Goal: Task Accomplishment & Management: Complete application form

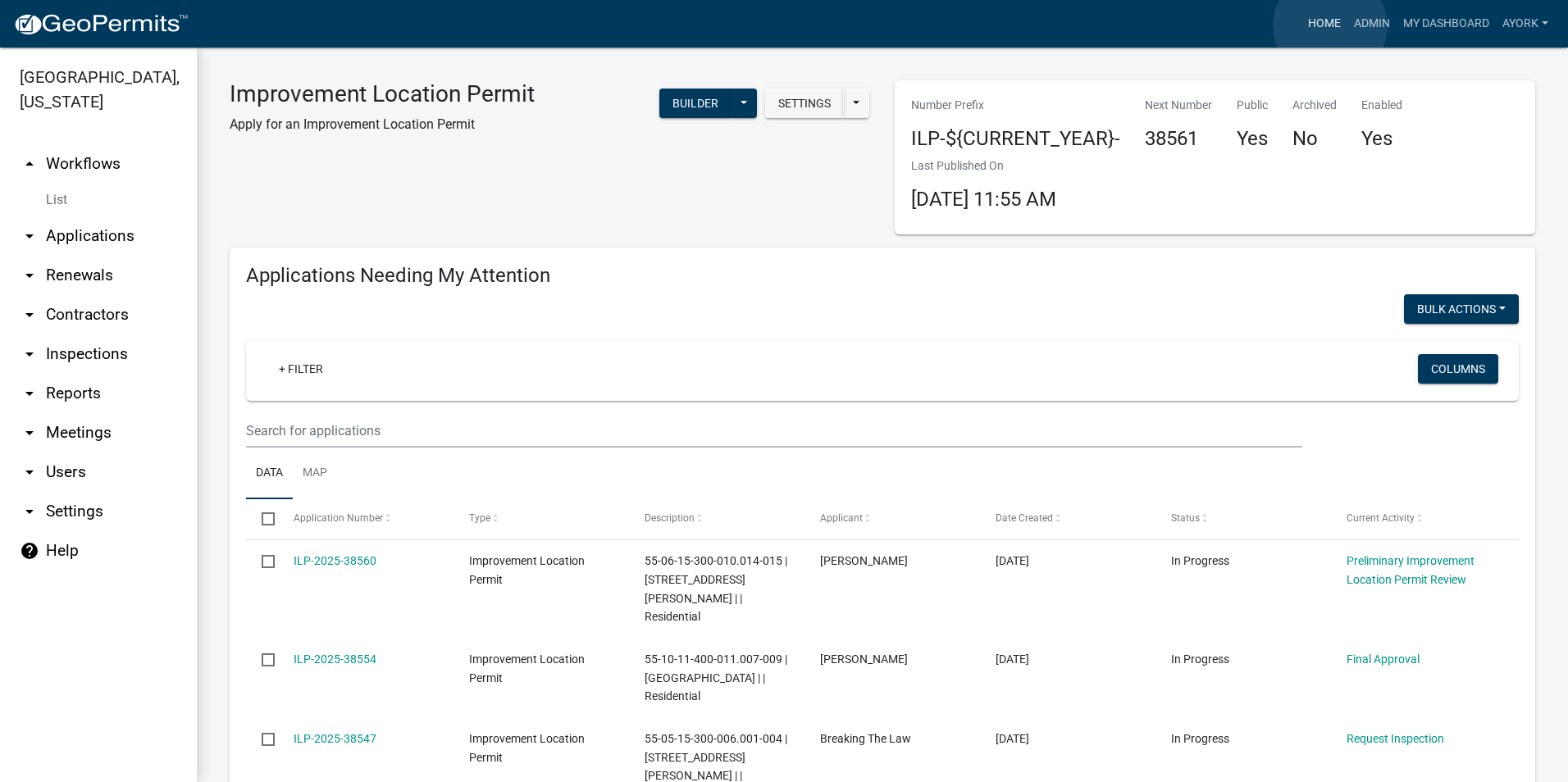
click at [1331, 26] on link "Home" at bounding box center [1325, 24] width 46 height 32
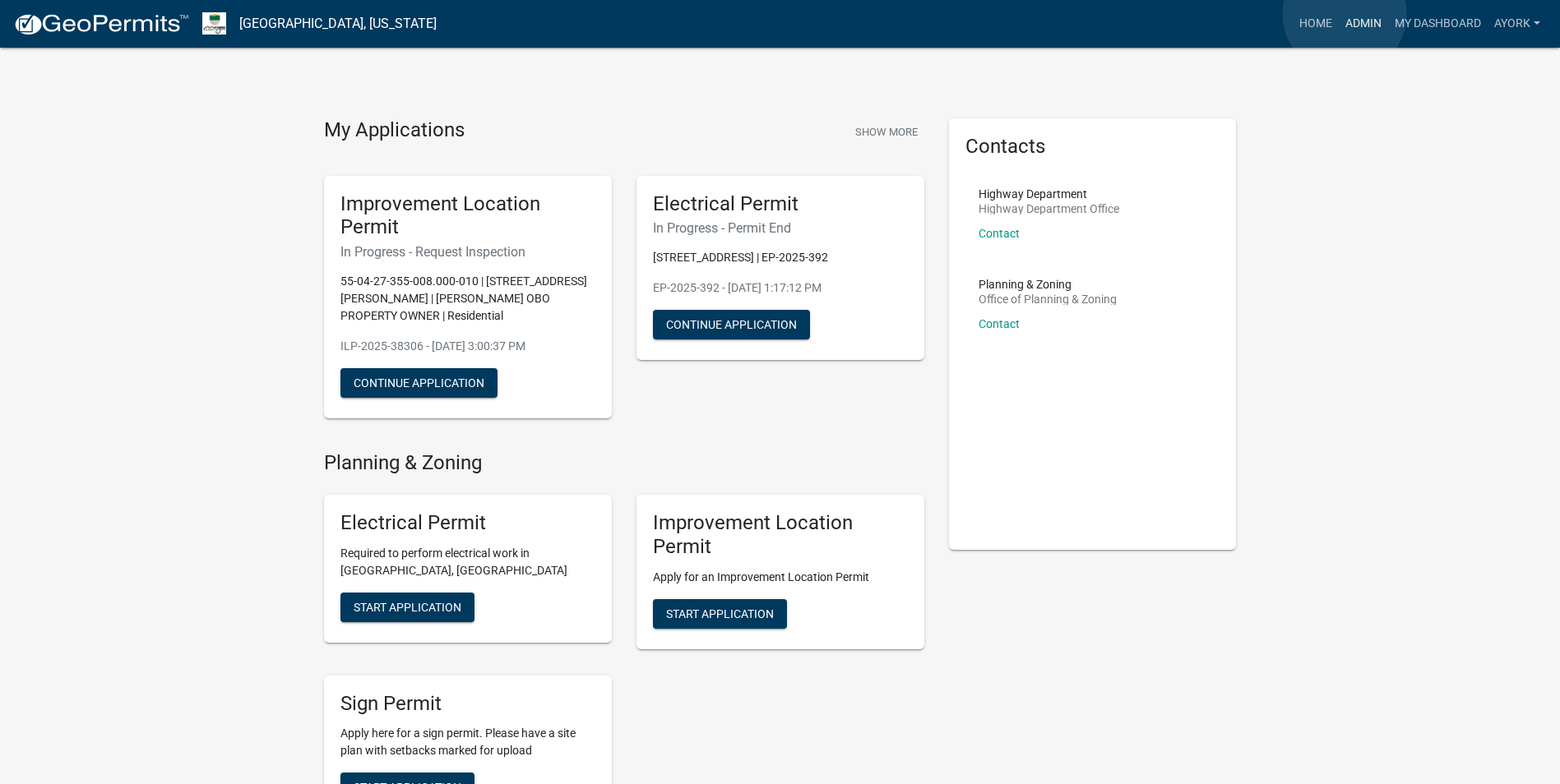
click at [1345, 14] on link "Admin" at bounding box center [1363, 24] width 49 height 32
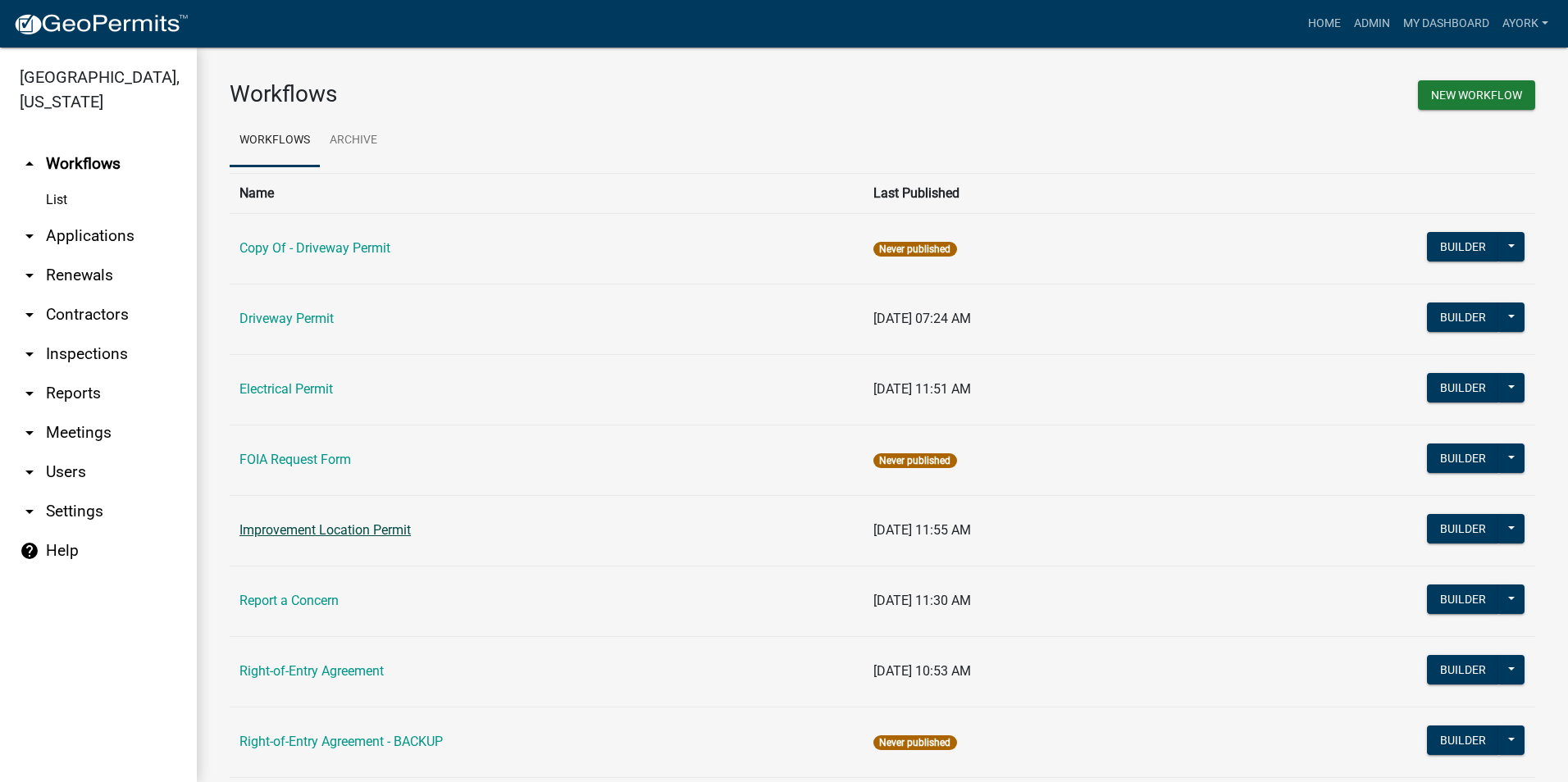
click at [346, 532] on link "Improvement Location Permit" at bounding box center [325, 530] width 171 height 15
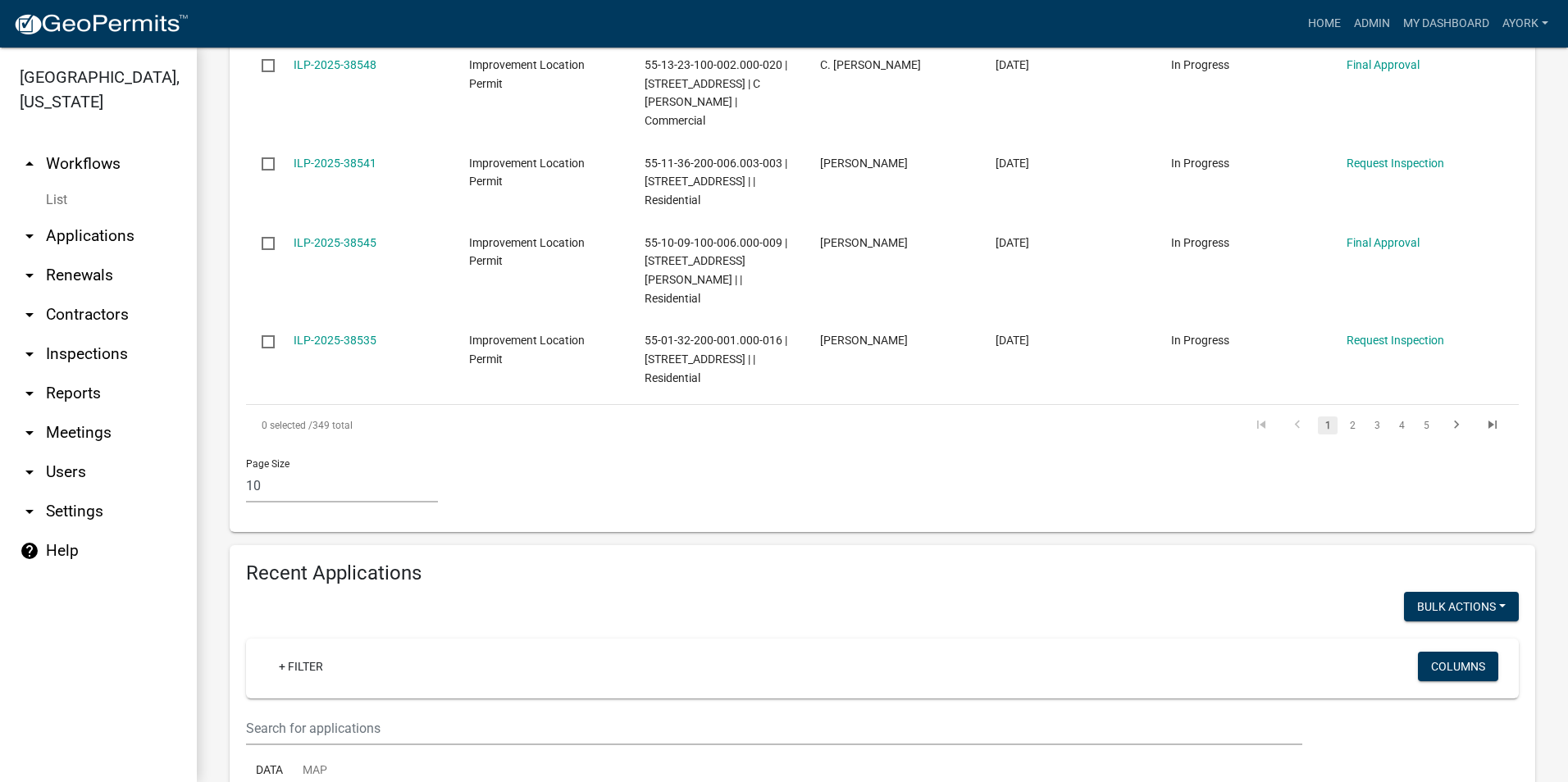
scroll to position [1066, 0]
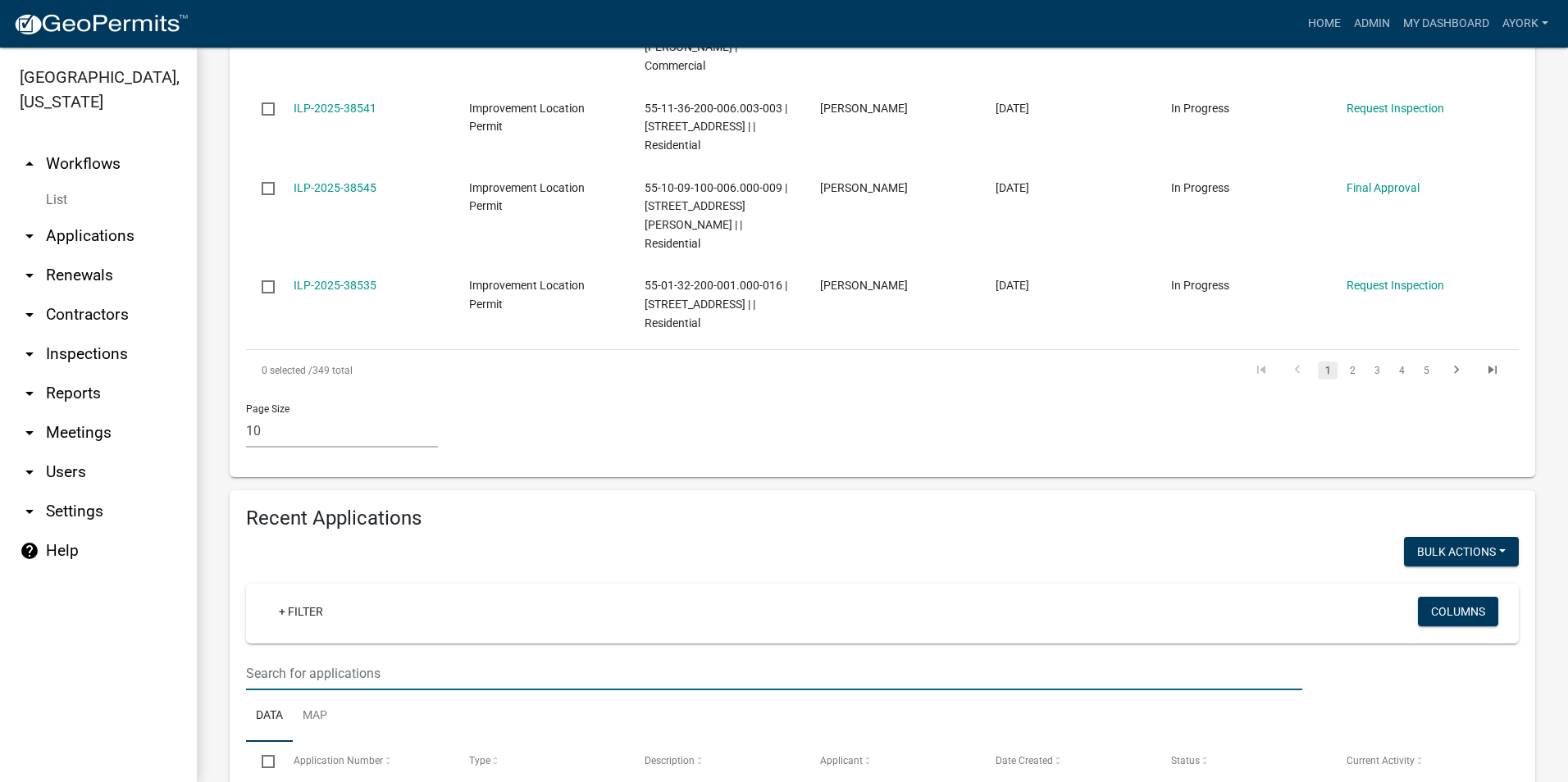
drag, startPoint x: 465, startPoint y: 602, endPoint x: 434, endPoint y: 624, distance: 38.0
click at [460, 657] on input "text" at bounding box center [773, 673] width 1056 height 34
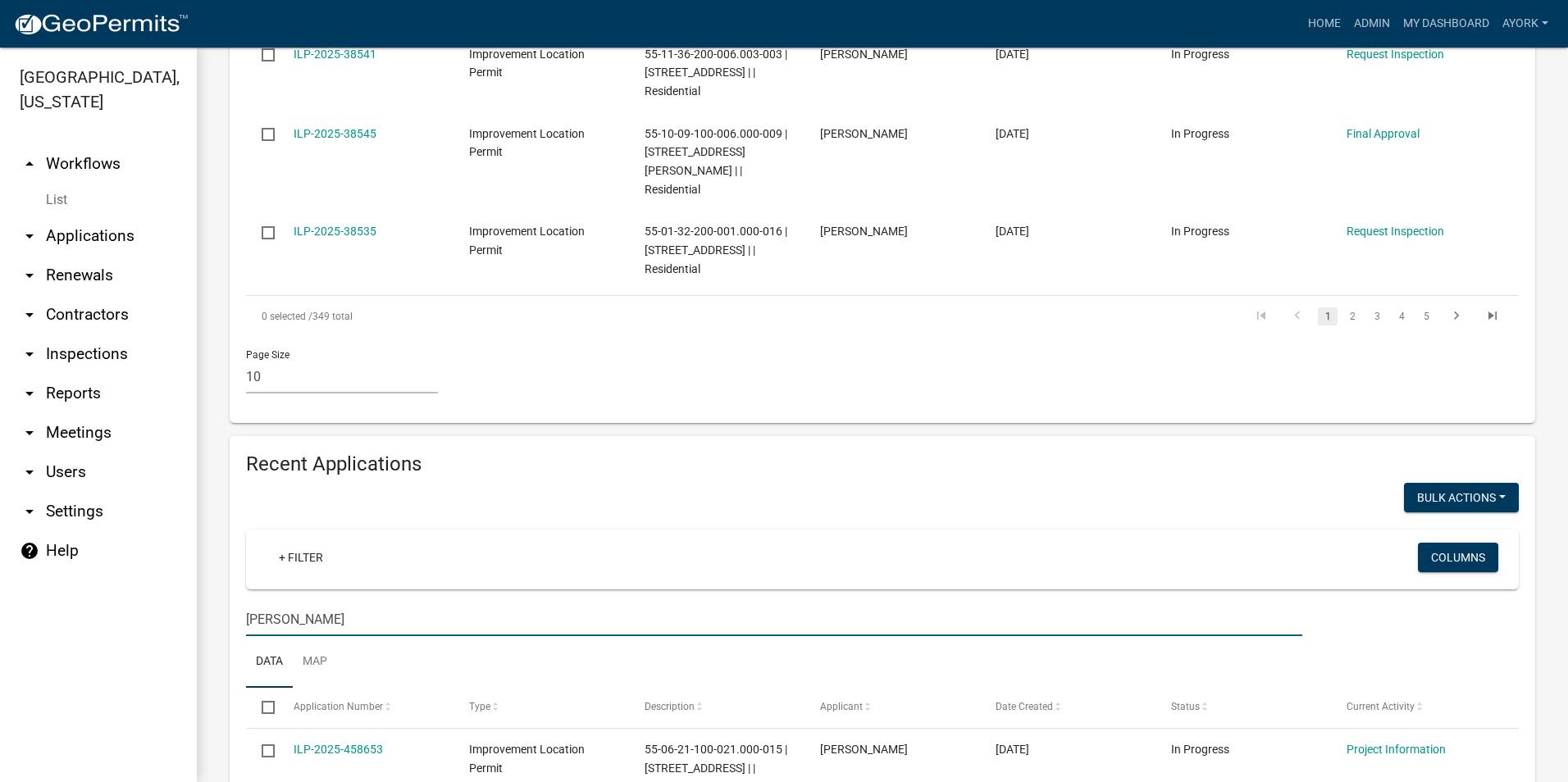
scroll to position [1148, 0]
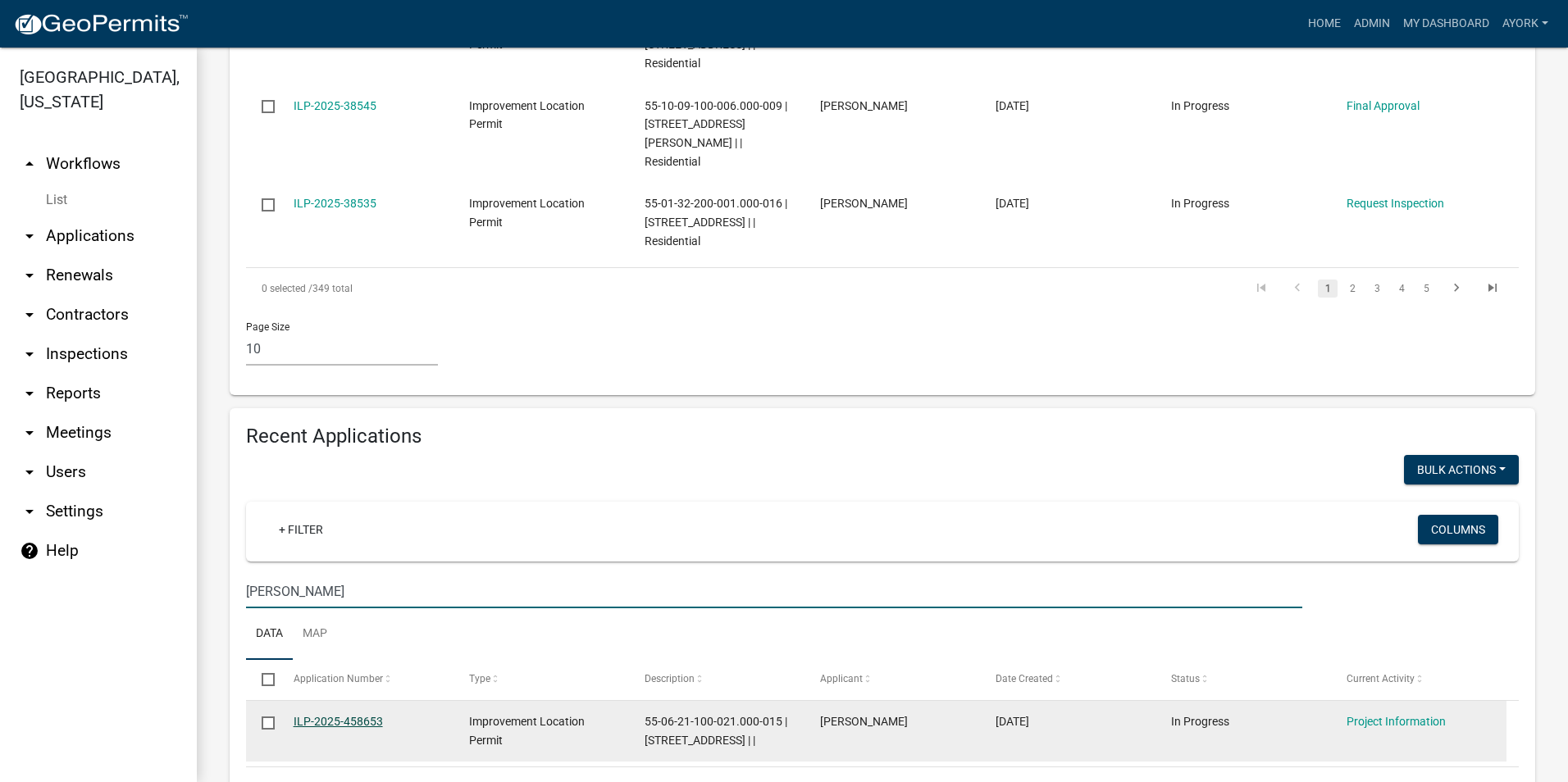
type input "[PERSON_NAME]"
click at [318, 715] on link "ILP-2025-458653" at bounding box center [338, 722] width 89 height 13
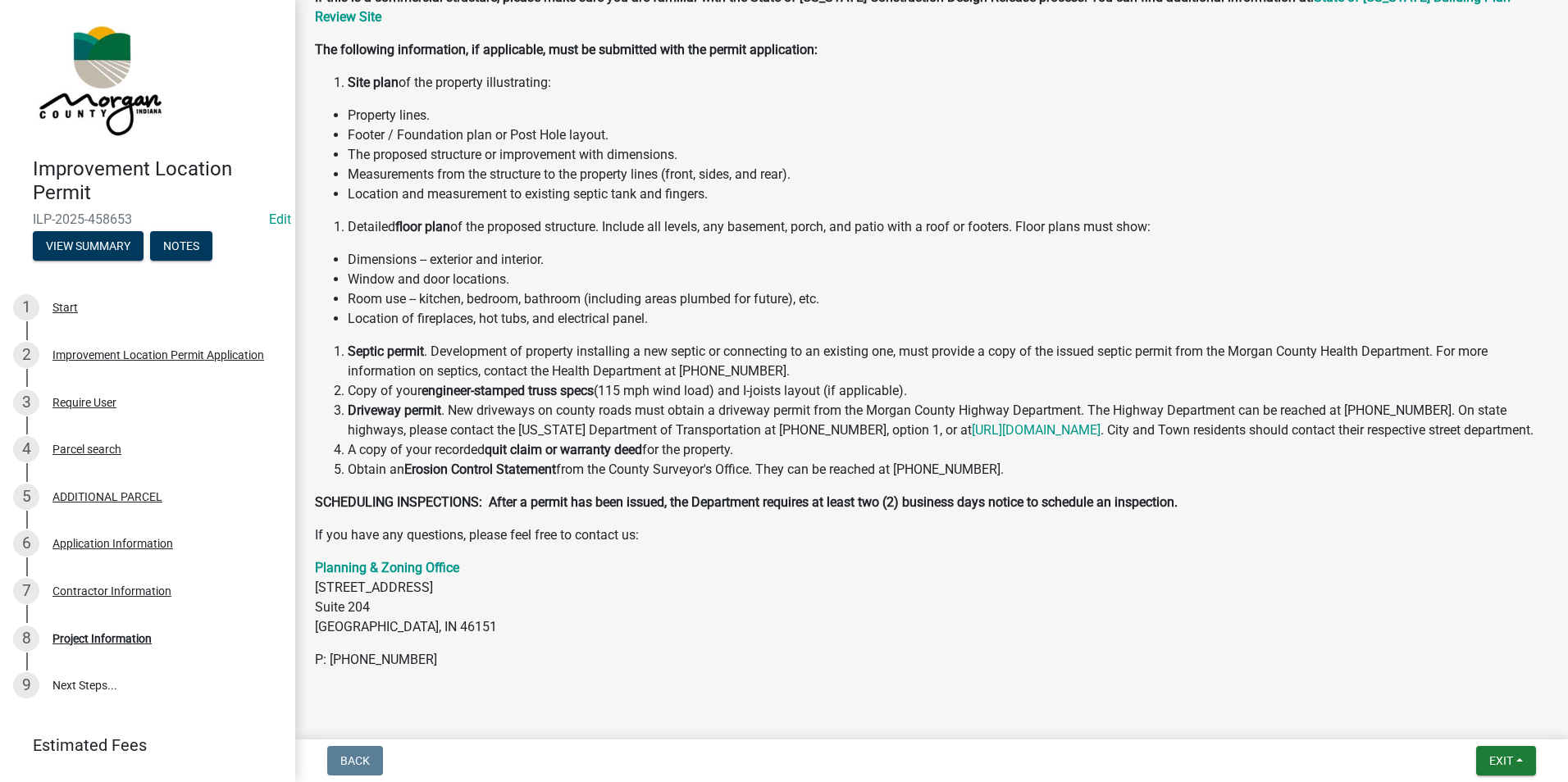
scroll to position [292, 0]
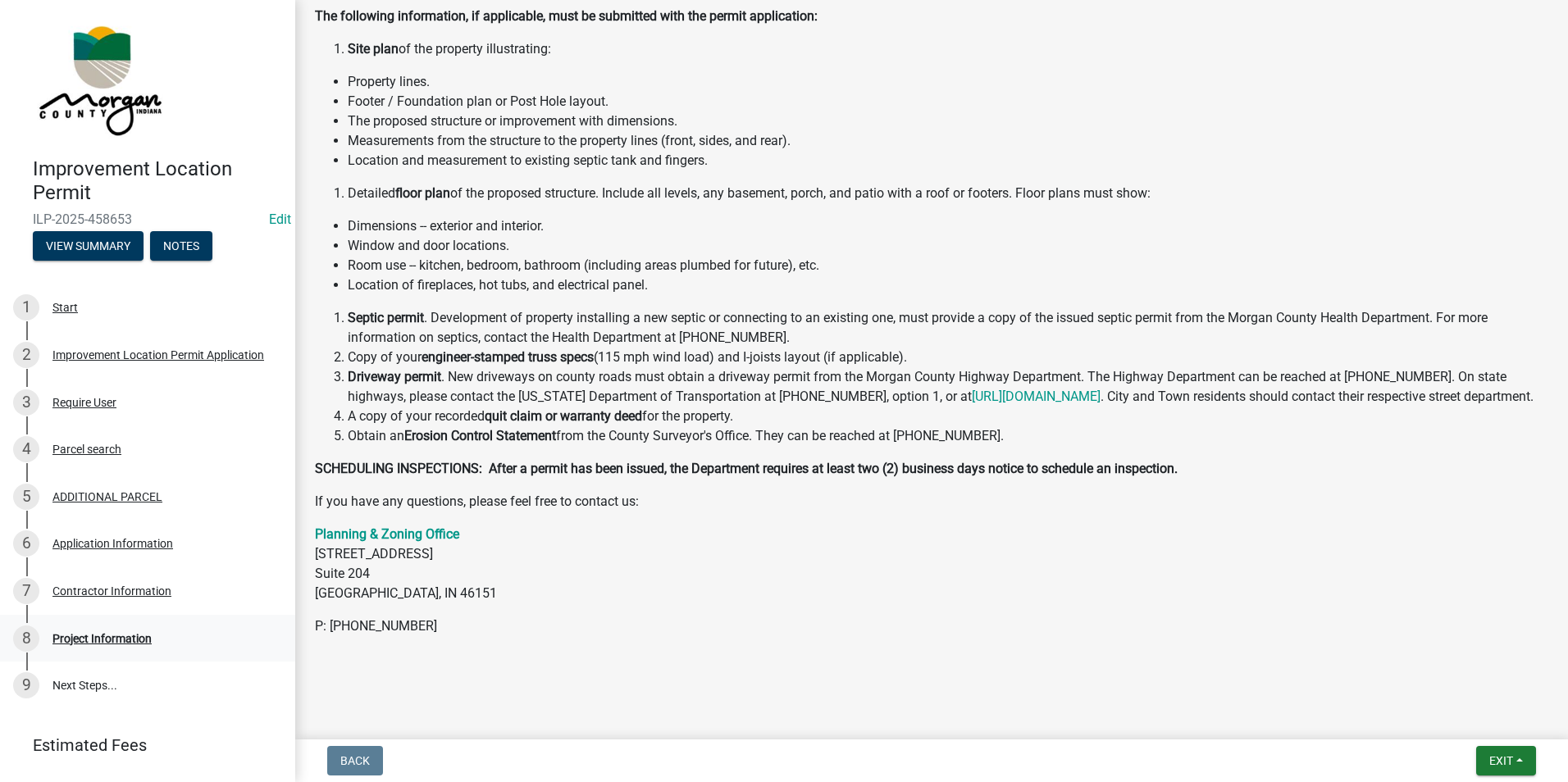
click at [109, 640] on div "Project Information" at bounding box center [102, 638] width 100 height 11
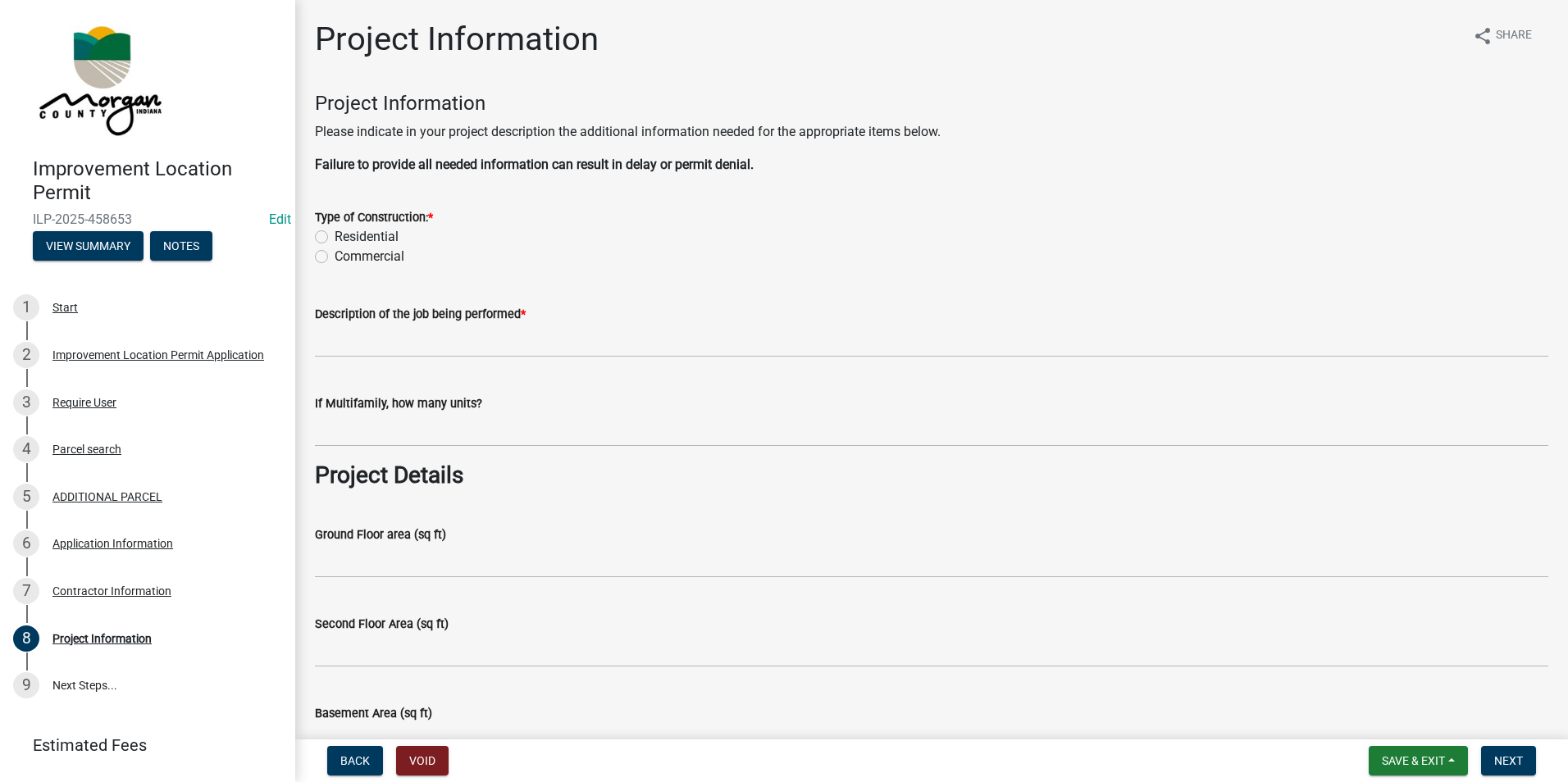
click at [335, 236] on label "Residential" at bounding box center [367, 236] width 64 height 20
click at [335, 236] on input "Residential" at bounding box center [340, 232] width 11 height 11
radio input "true"
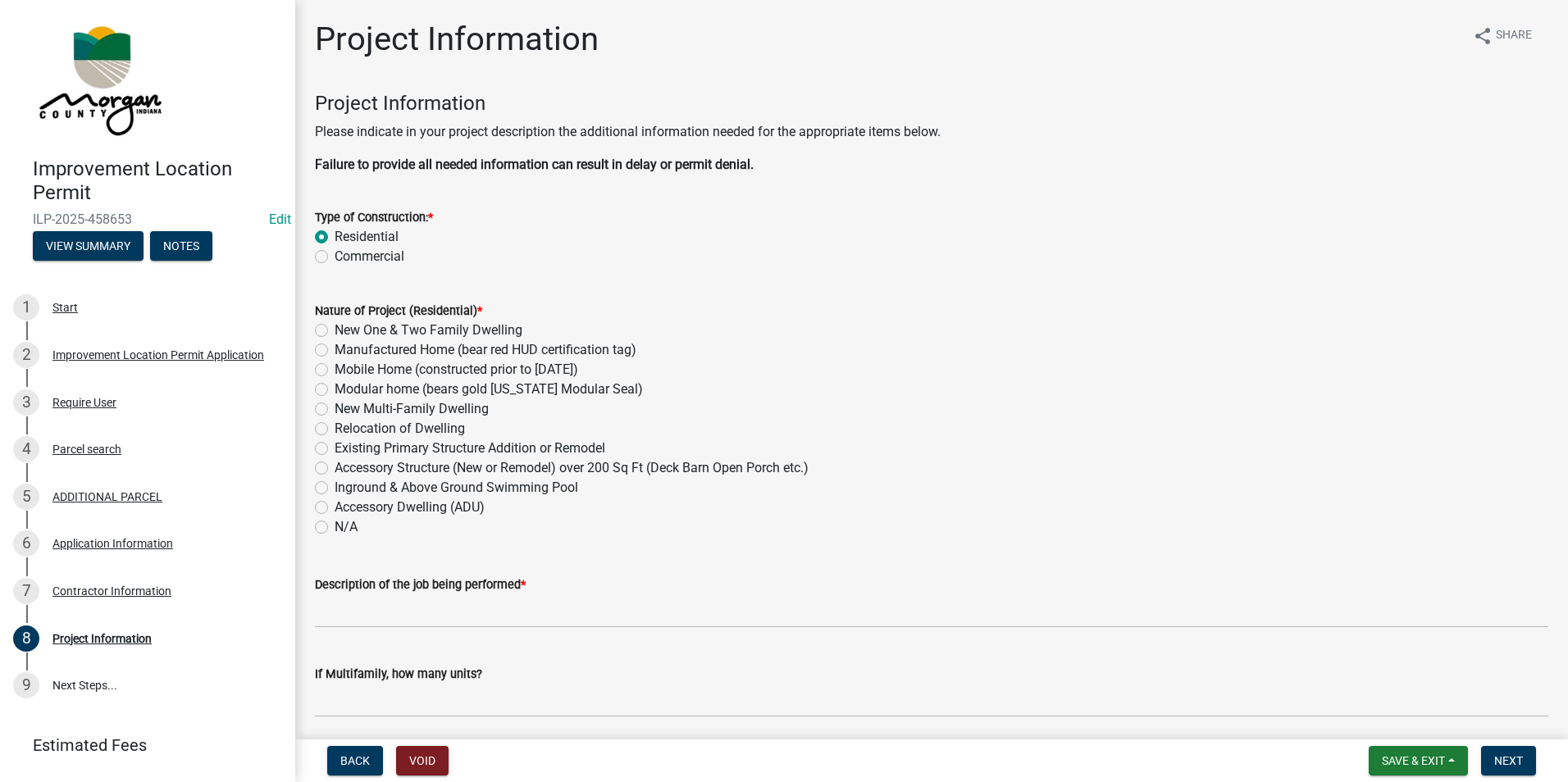
click at [335, 449] on label "Existing Primary Structure Addition or Remodel" at bounding box center [470, 448] width 271 height 20
click at [335, 449] on input "Existing Primary Structure Addition or Remodel" at bounding box center [340, 443] width 11 height 11
radio input "true"
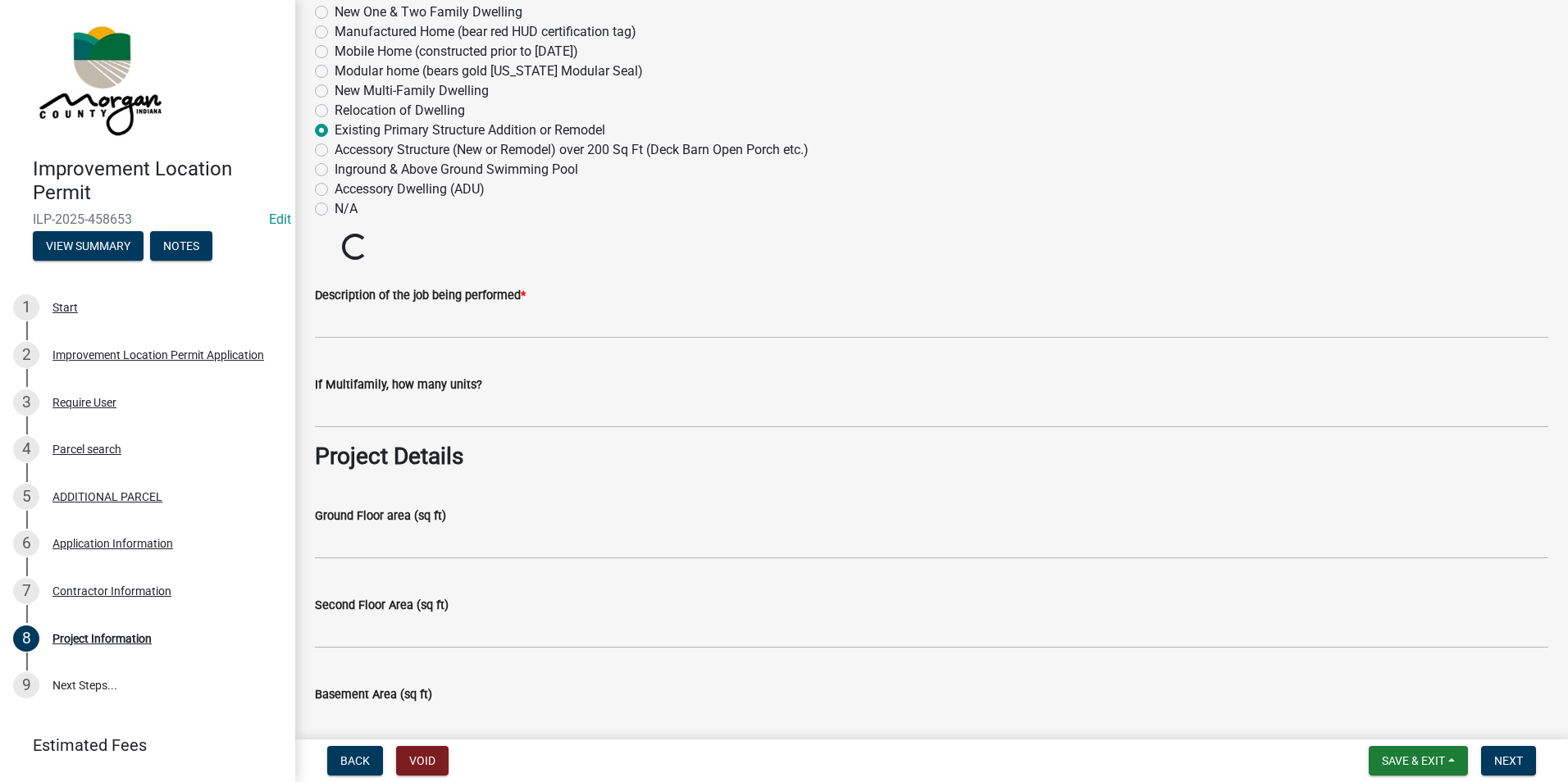
scroll to position [328, 0]
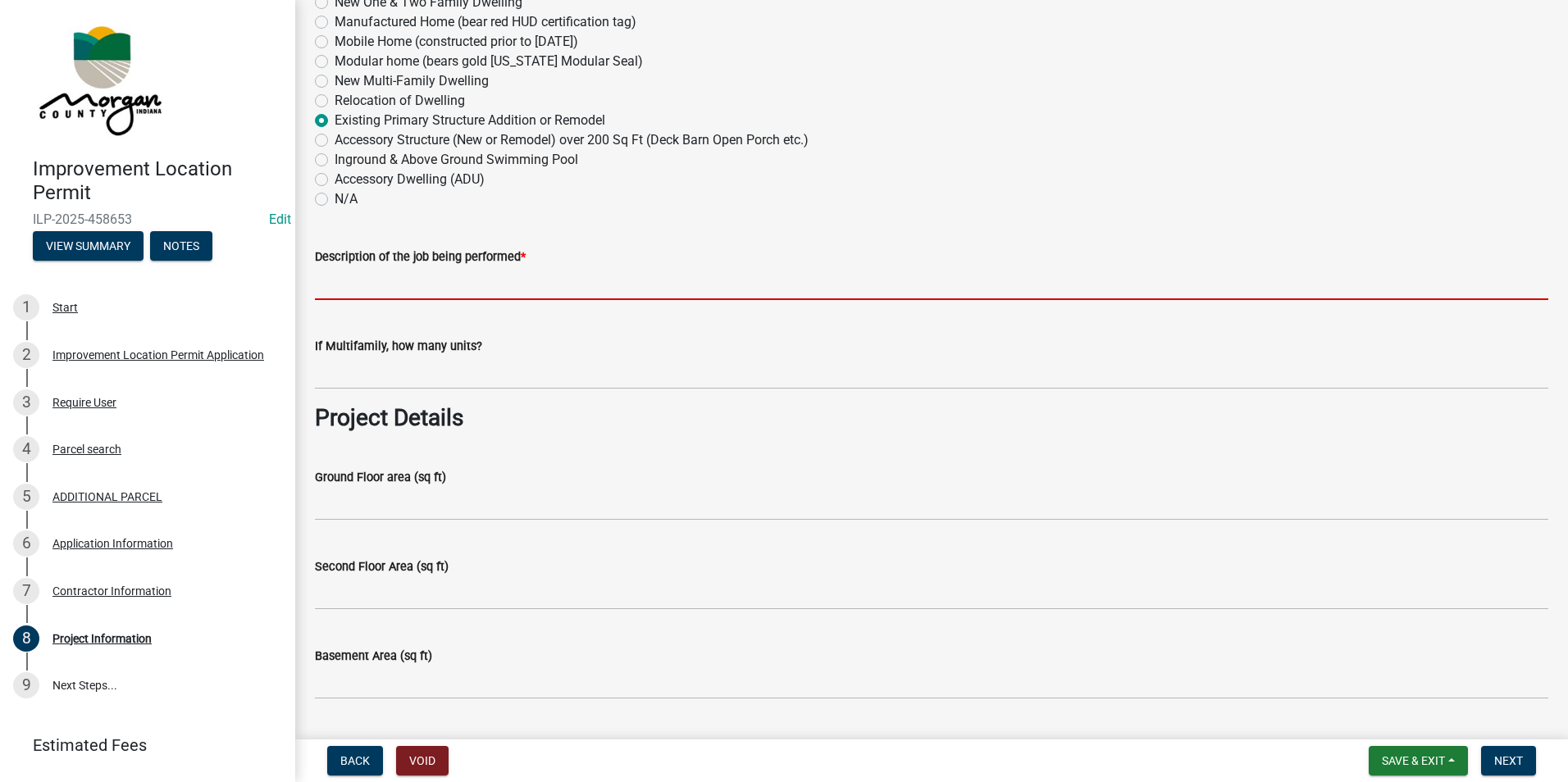
click at [398, 289] on input "Description of the job being performed *" at bounding box center [931, 282] width 1234 height 34
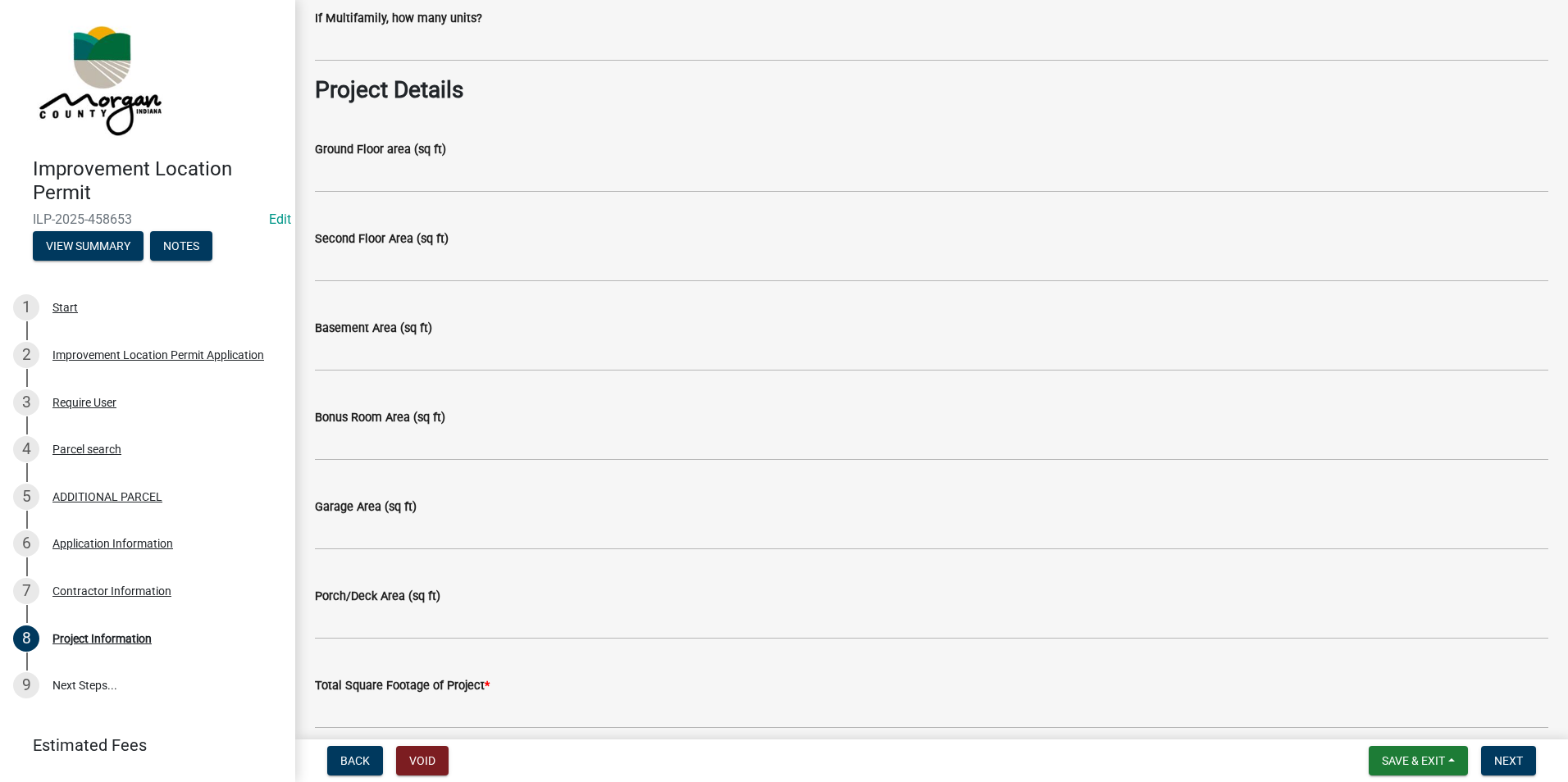
scroll to position [902, 0]
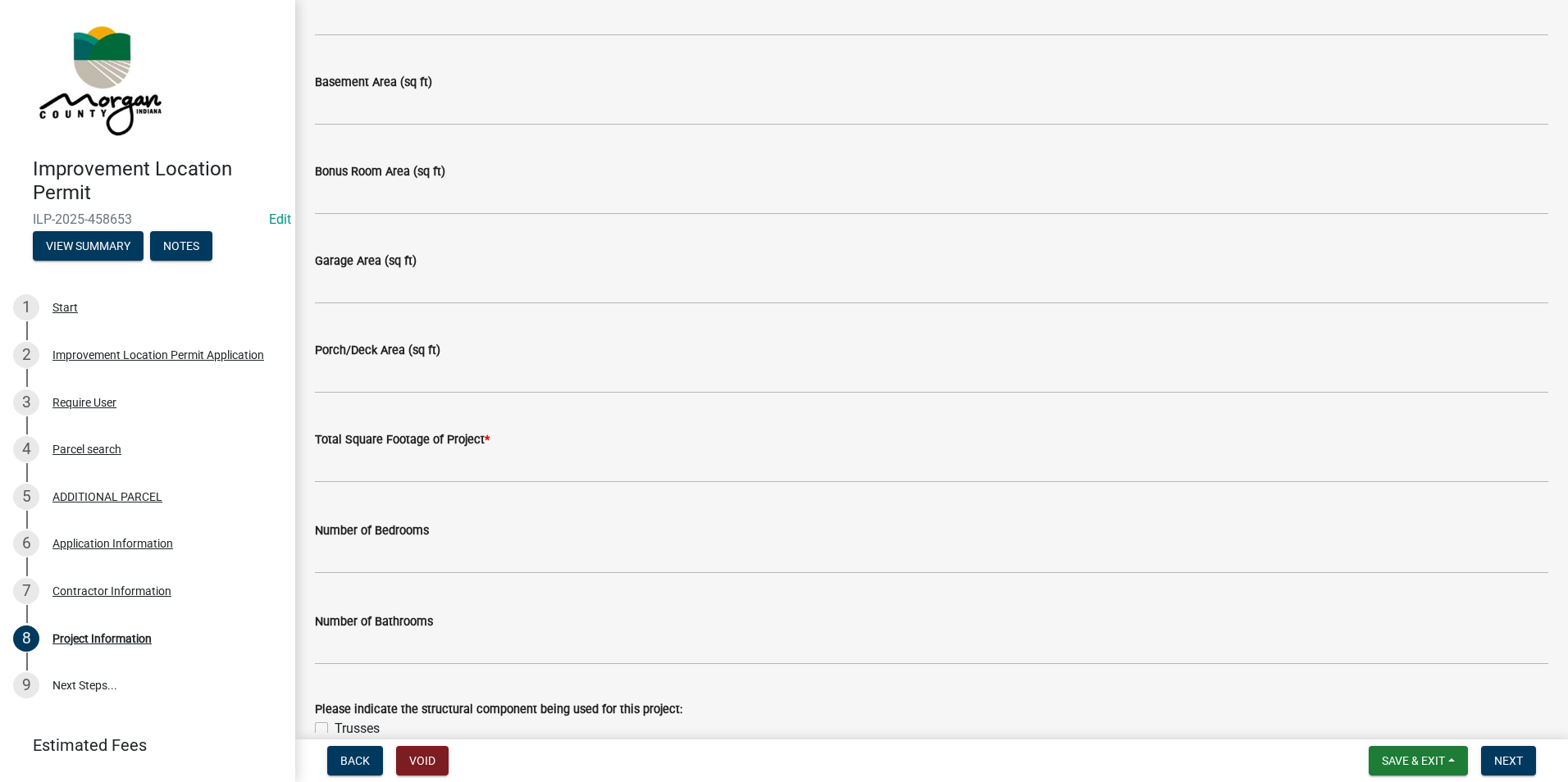
type input "adding a one car garage"
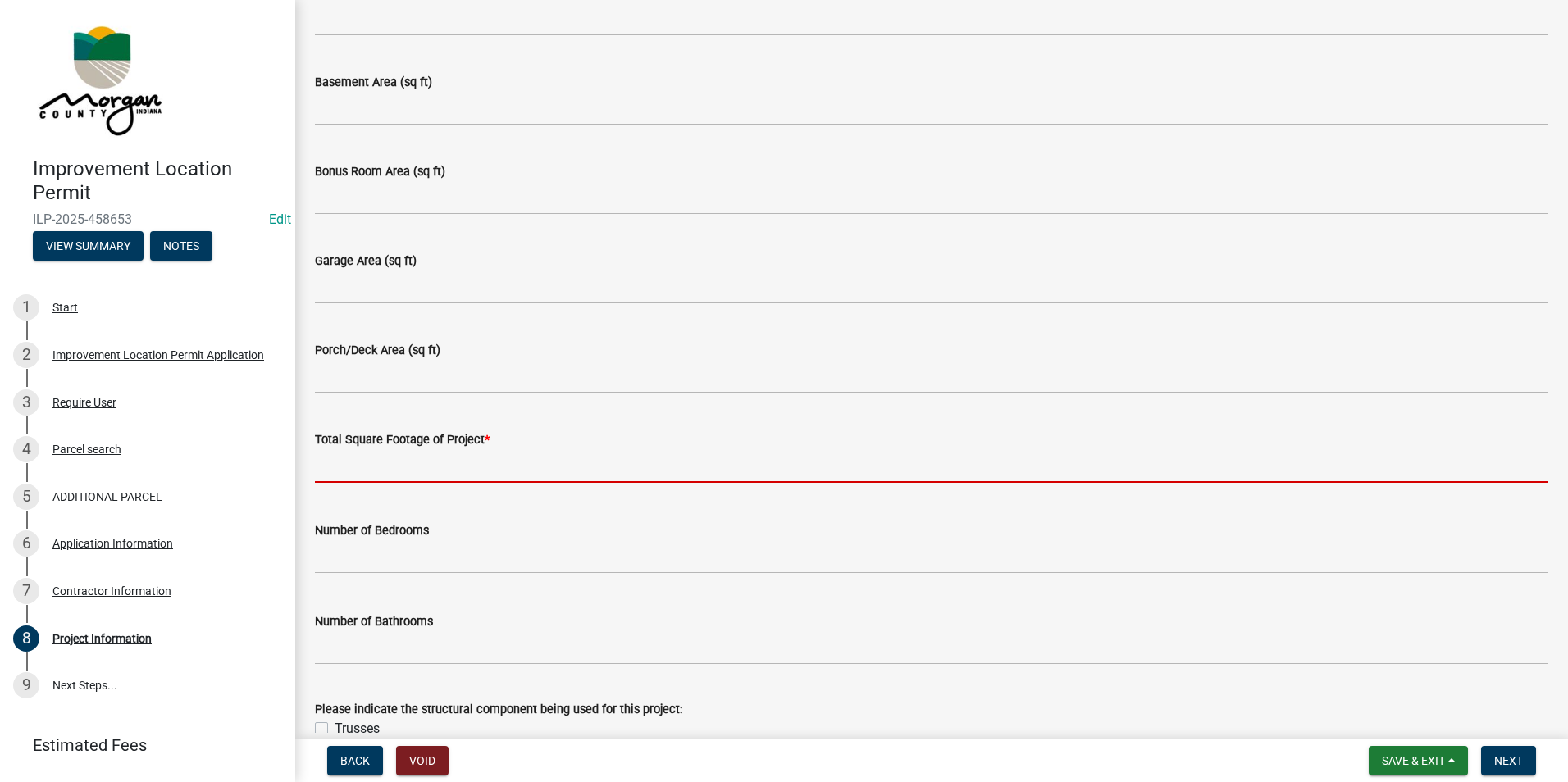
click at [419, 458] on input "text" at bounding box center [931, 465] width 1234 height 34
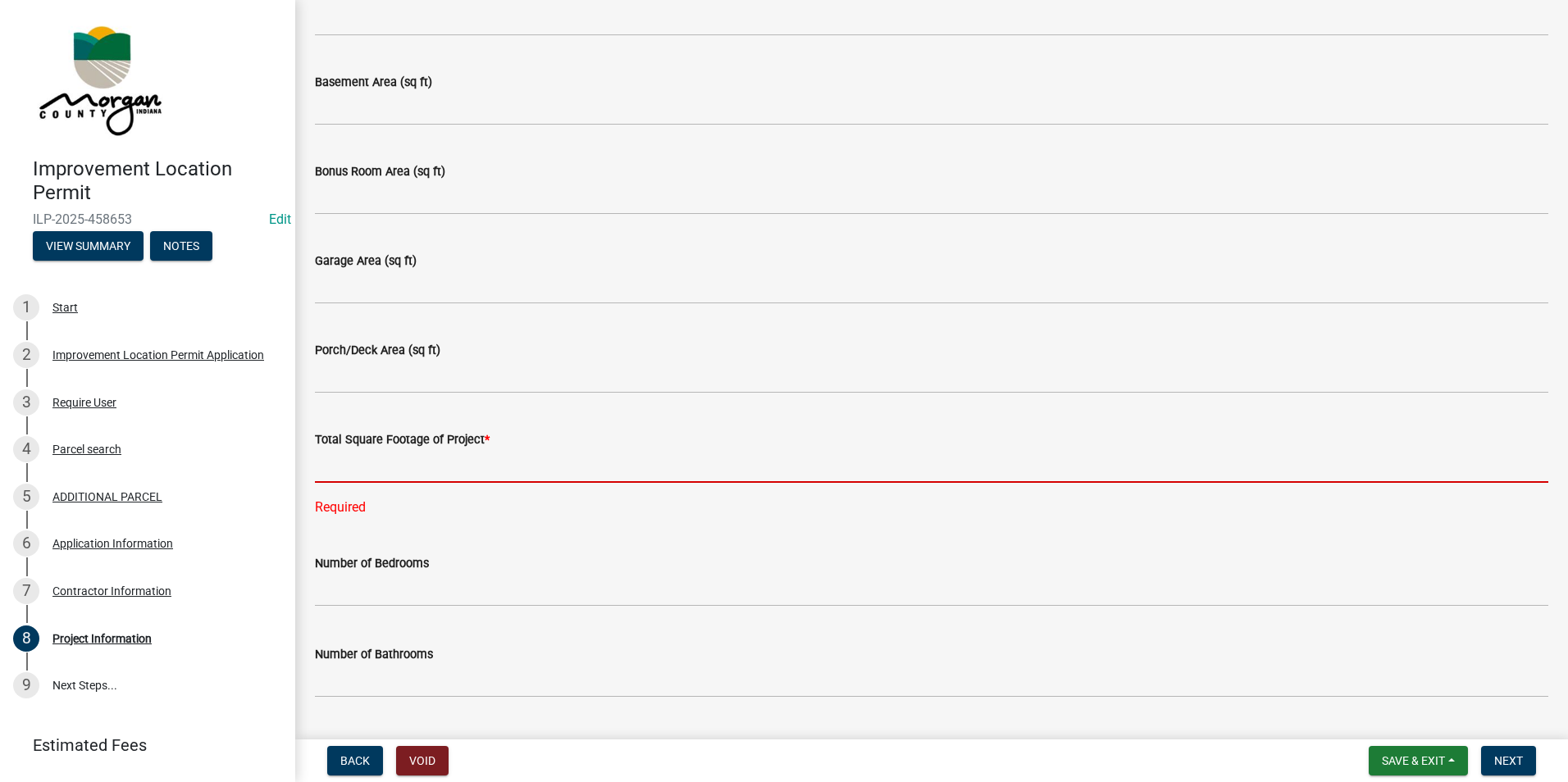
click at [372, 470] on input "text" at bounding box center [931, 465] width 1234 height 34
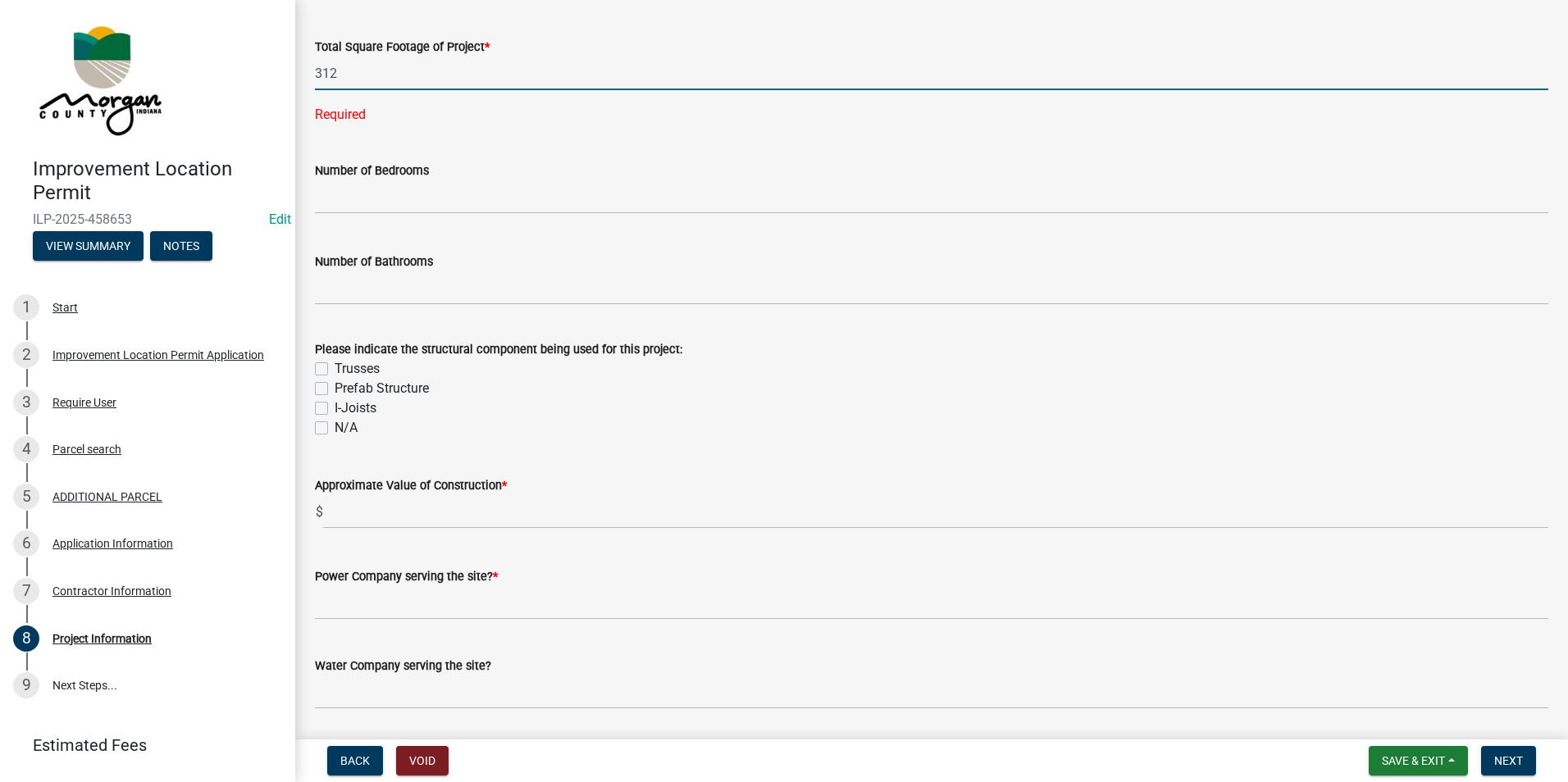
scroll to position [1312, 0]
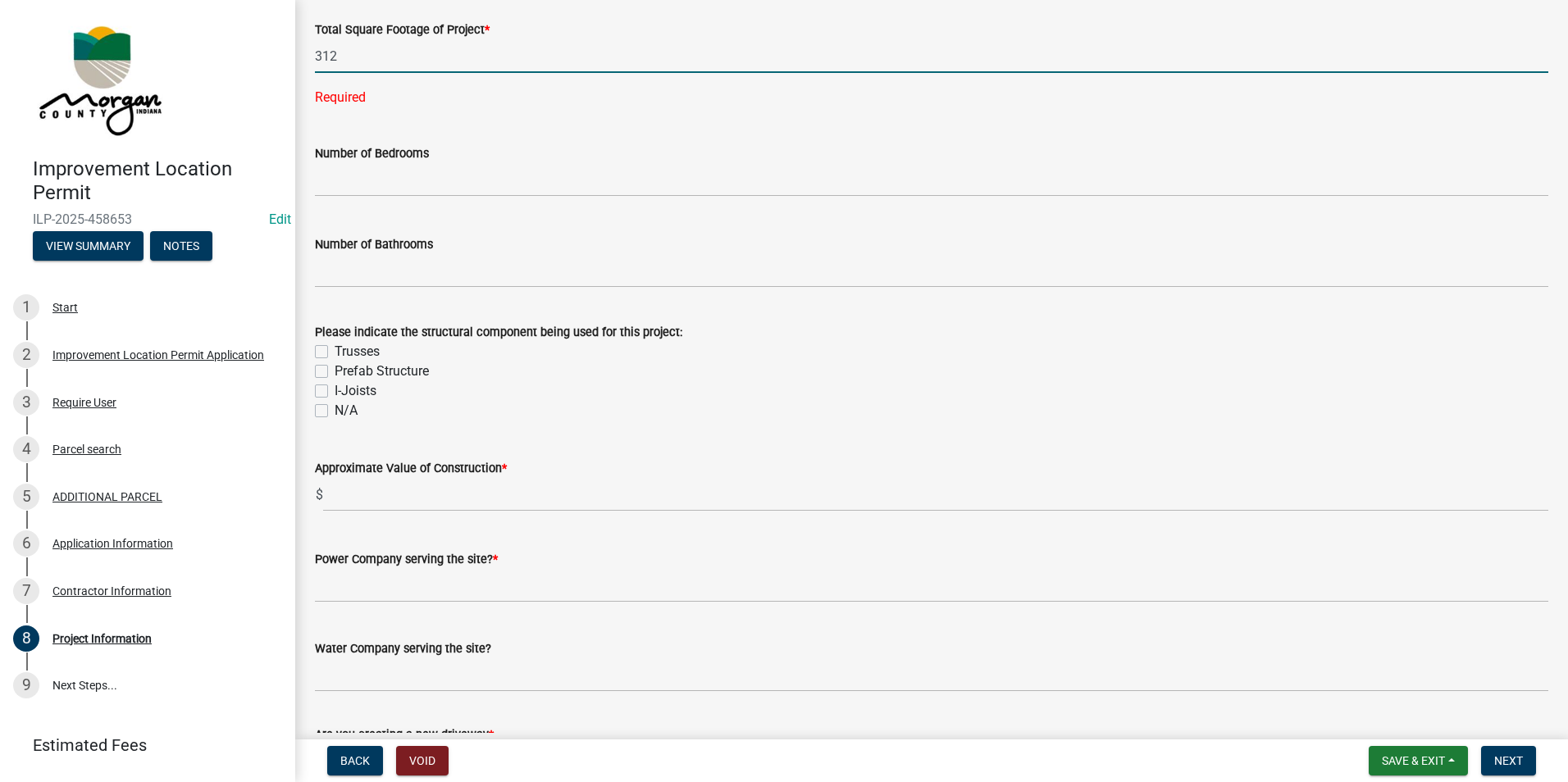
type input "312"
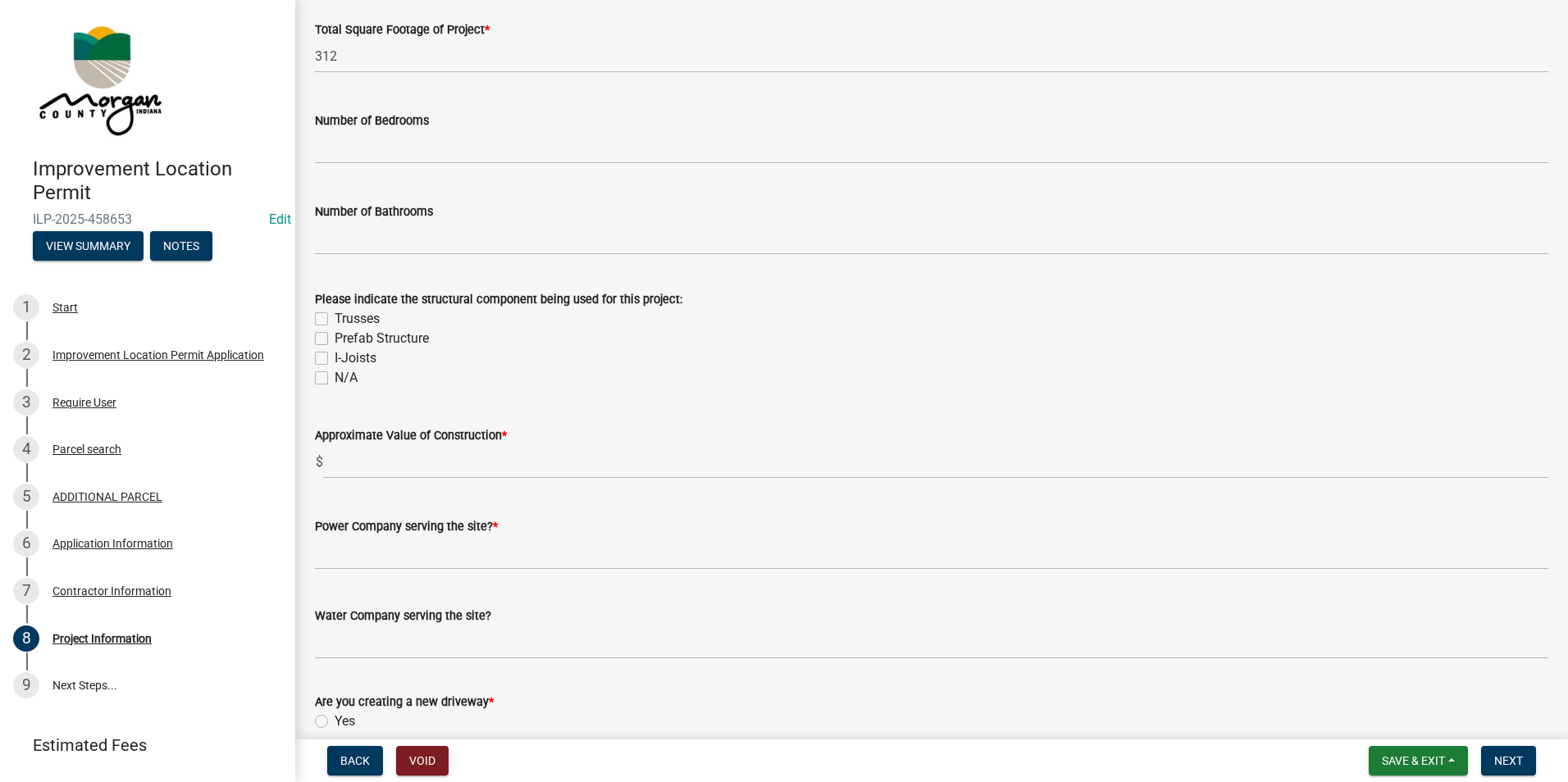
click at [325, 410] on wm-data-entity-input-list "Project Information Please indicate in your project description the additional …" at bounding box center [931, 621] width 1234 height 3683
click at [314, 372] on div "Please indicate the structural component being used for this project: Trusses P…" at bounding box center [931, 328] width 1258 height 118
click at [335, 376] on label "N/A" at bounding box center [347, 378] width 23 height 20
click at [335, 376] on input "N/A" at bounding box center [340, 373] width 11 height 11
checkbox input "true"
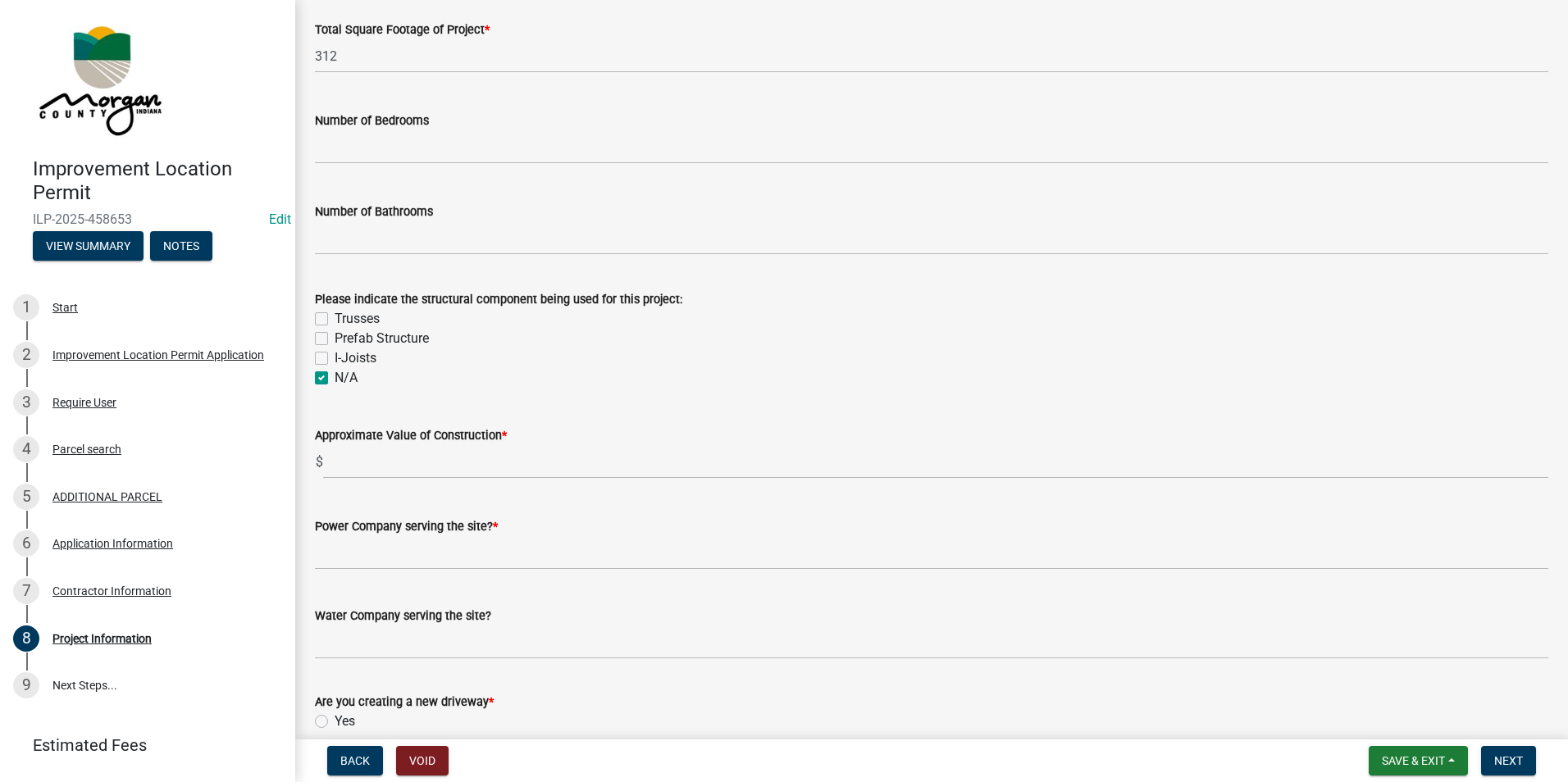
checkbox input "false"
checkbox input "true"
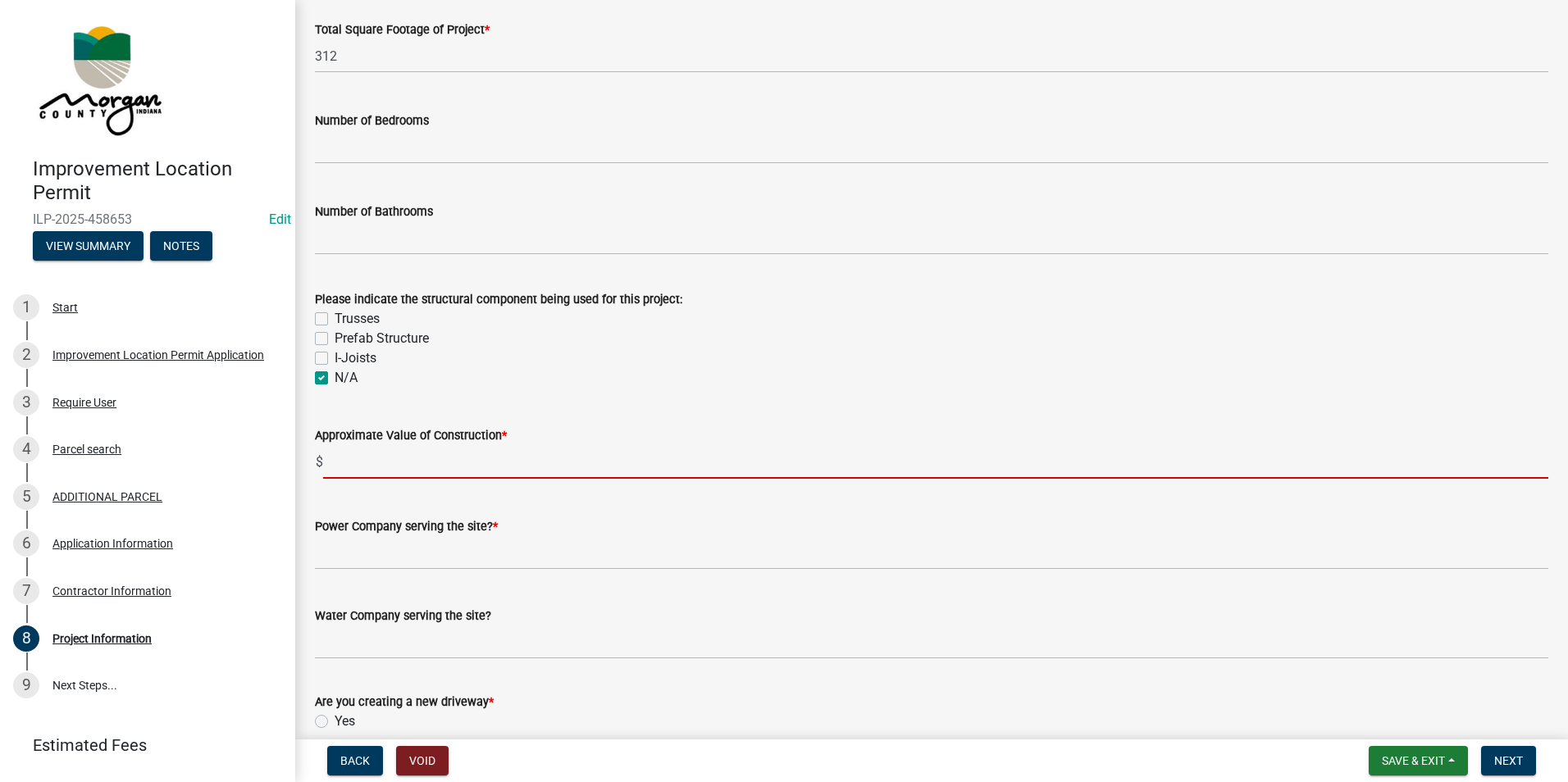
click at [418, 450] on input "text" at bounding box center [936, 461] width 1225 height 34
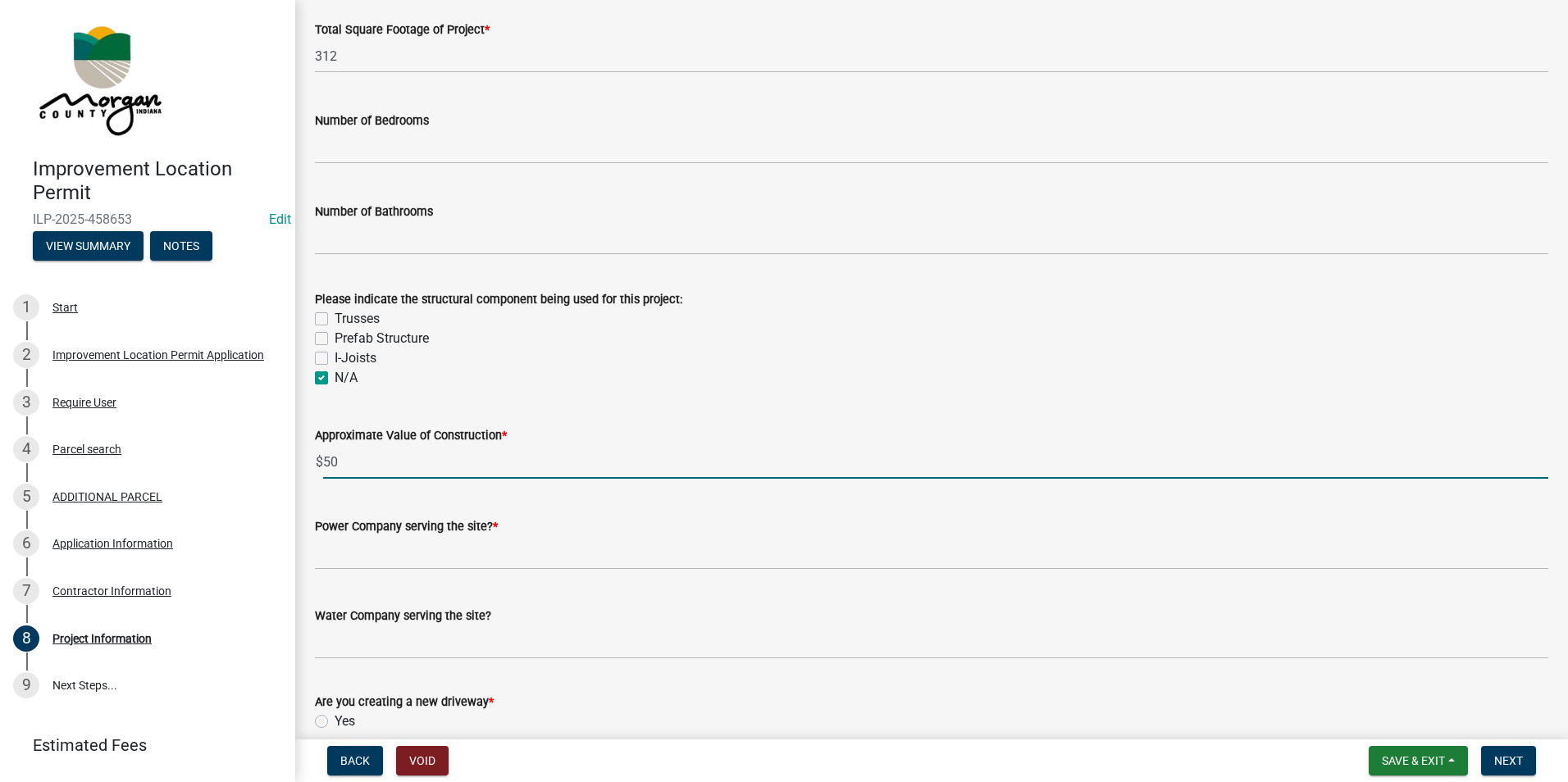
type input "5"
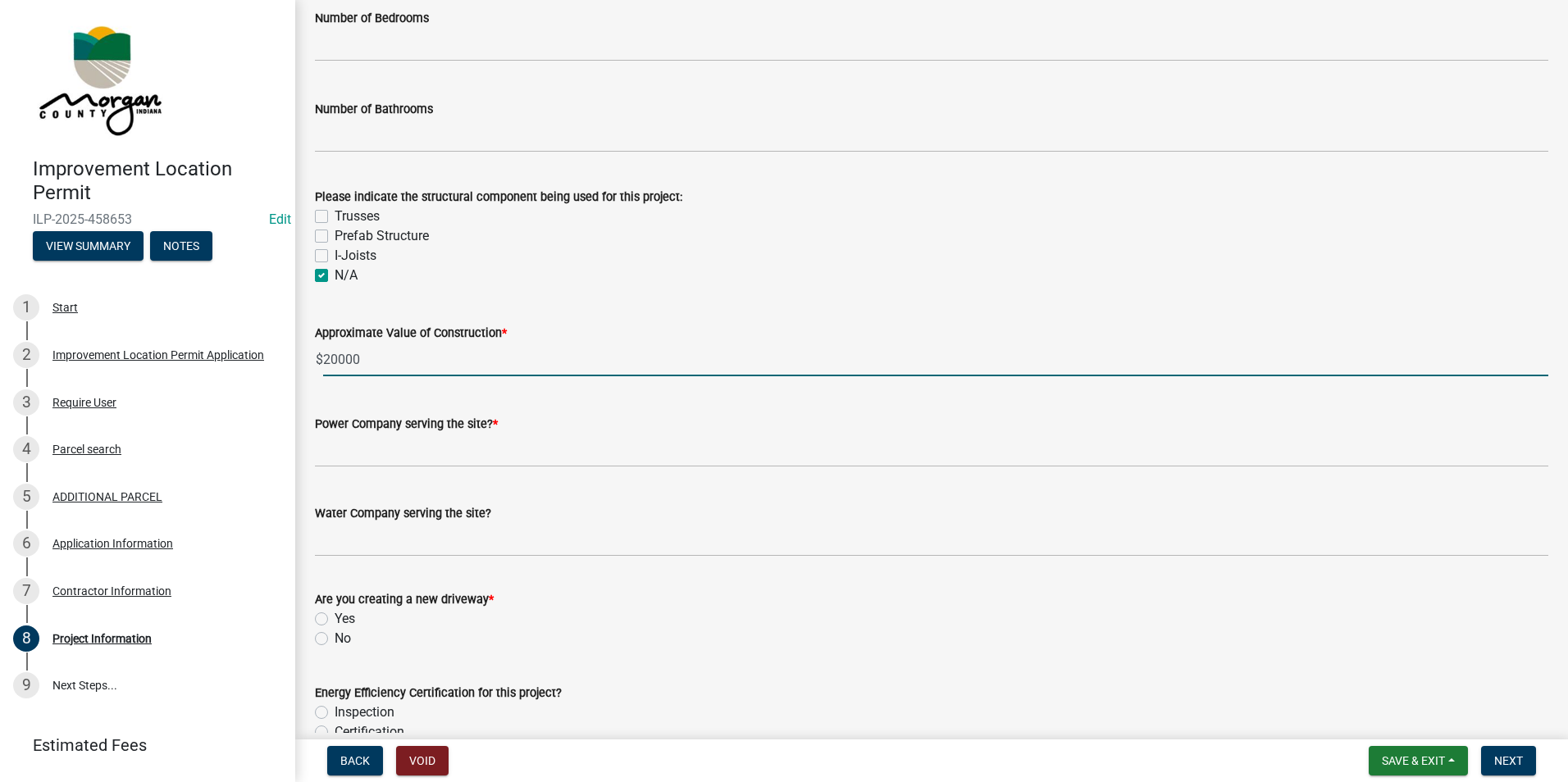
scroll to position [1476, 0]
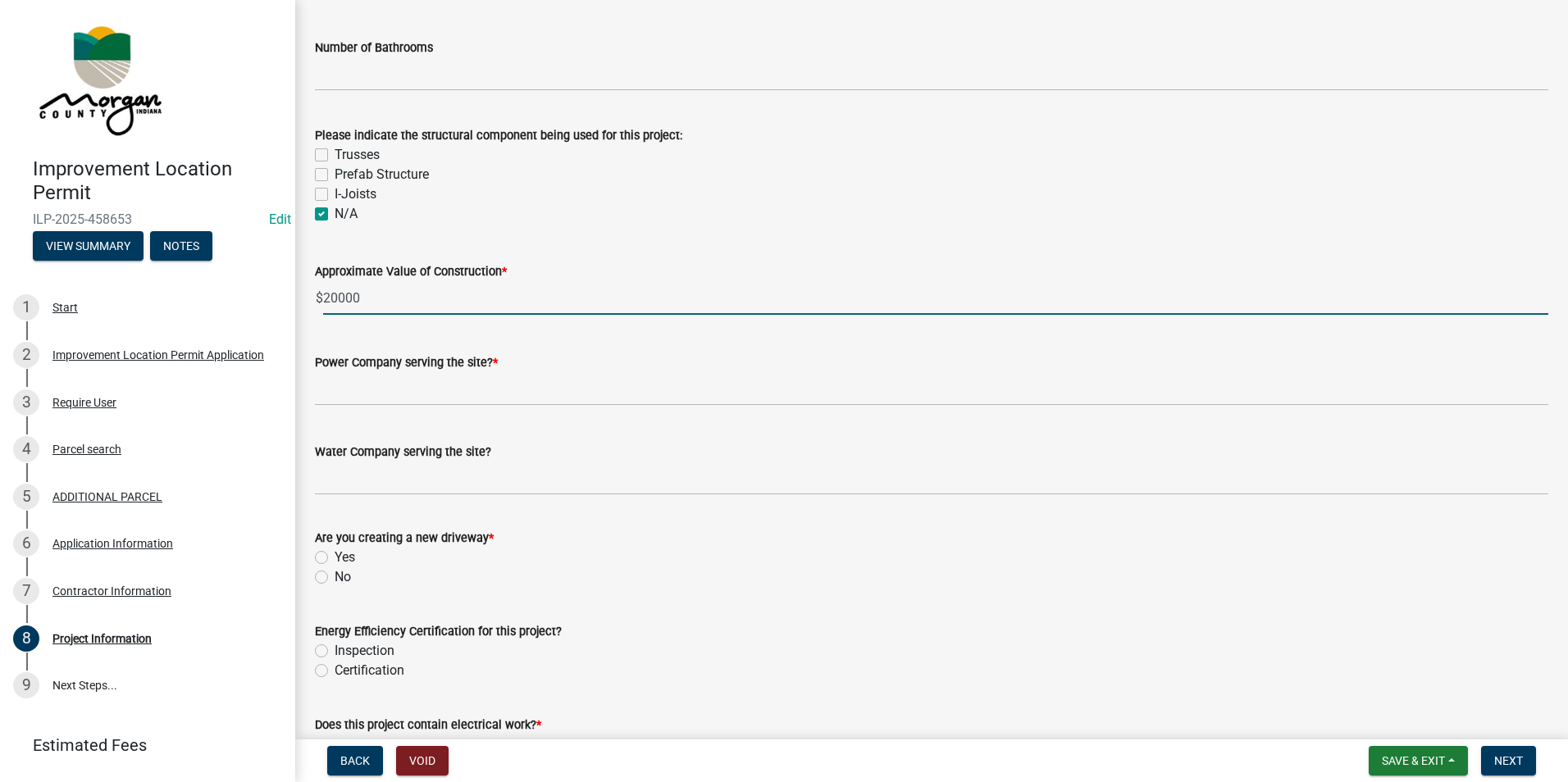
type input "20000"
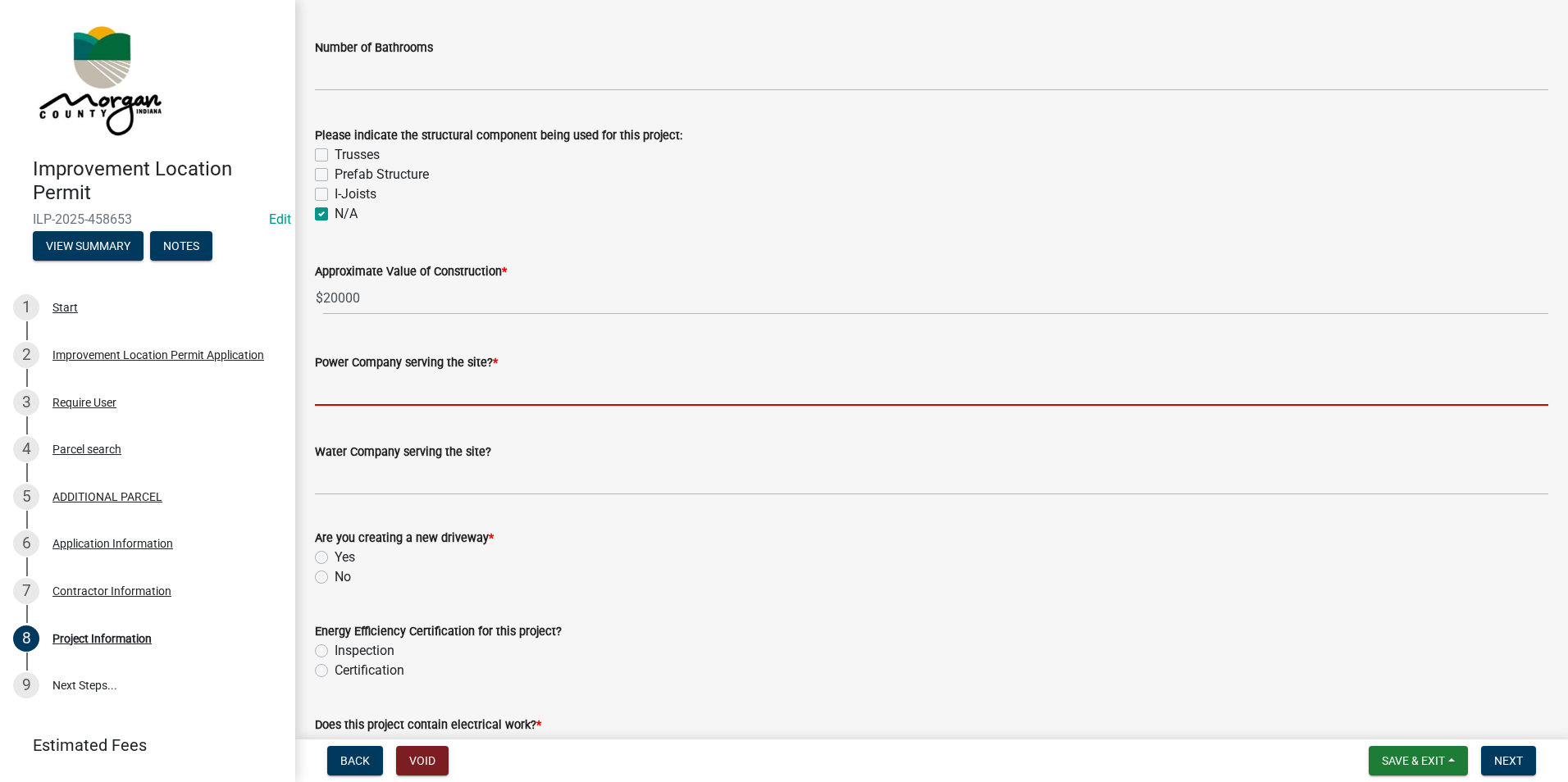
click at [440, 398] on input "Power Company serving the site? *" at bounding box center [931, 389] width 1234 height 34
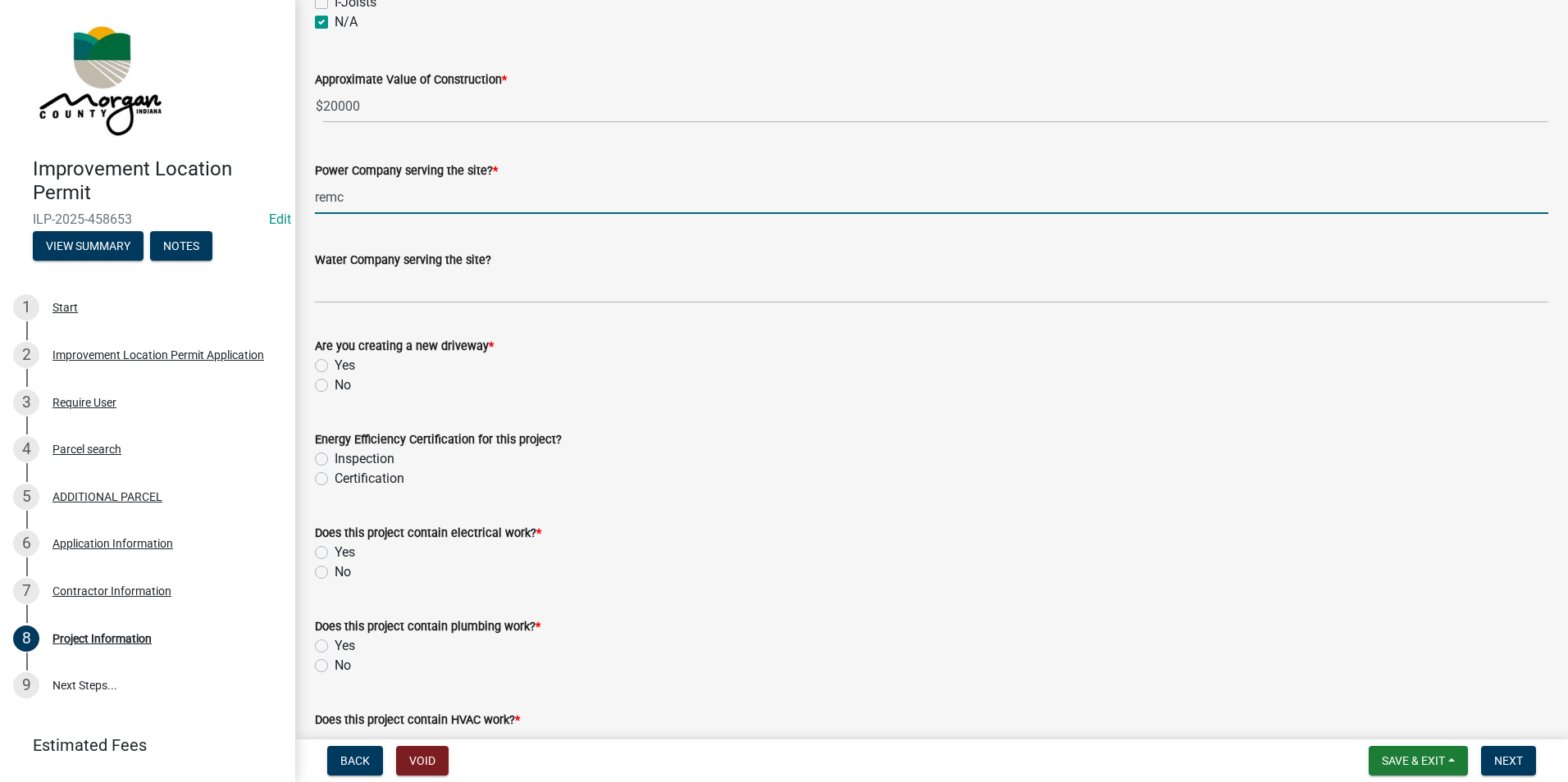
scroll to position [1722, 0]
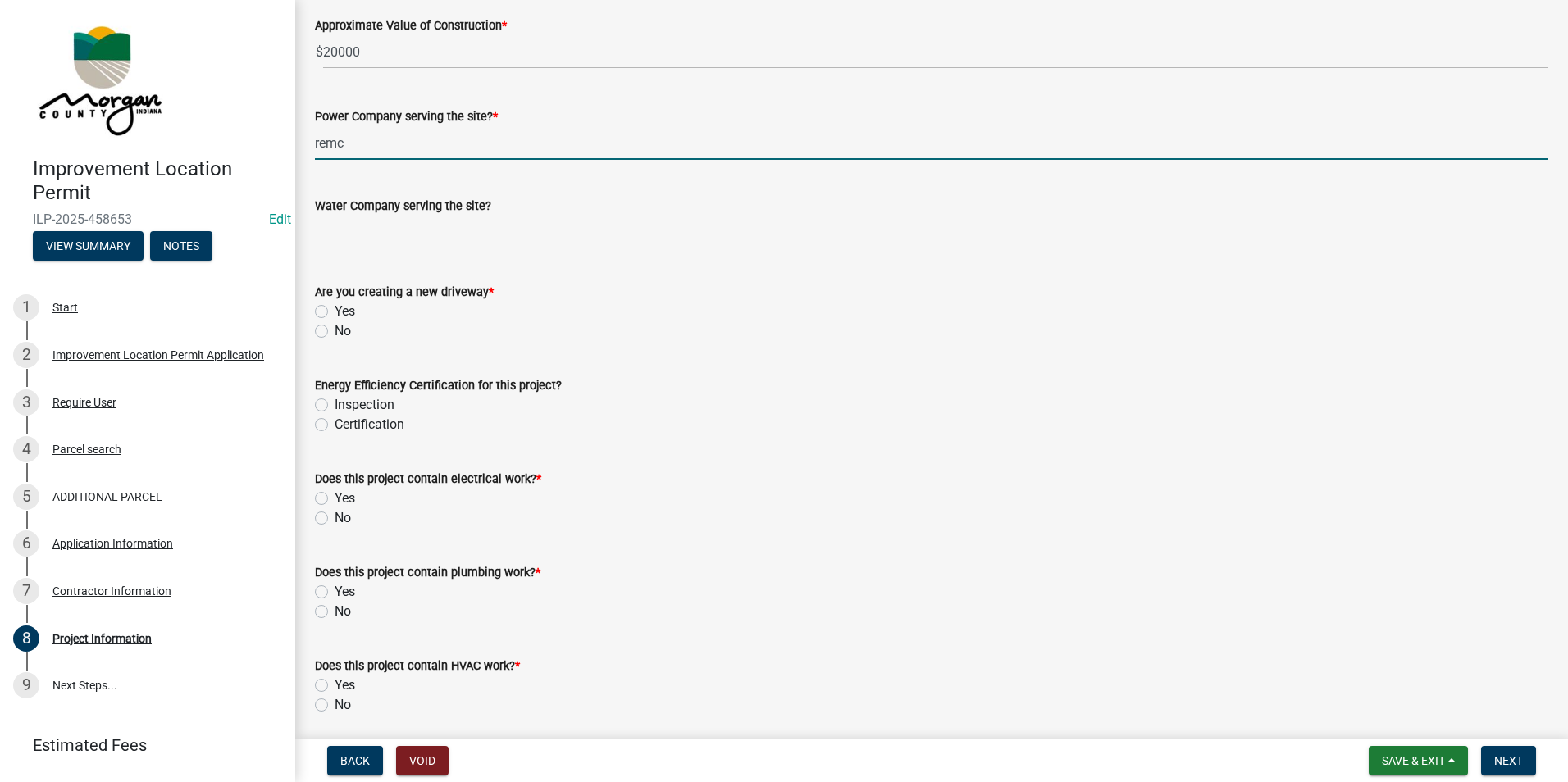
type input "remc"
click at [358, 211] on label "Water Company serving the site?" at bounding box center [403, 207] width 176 height 11
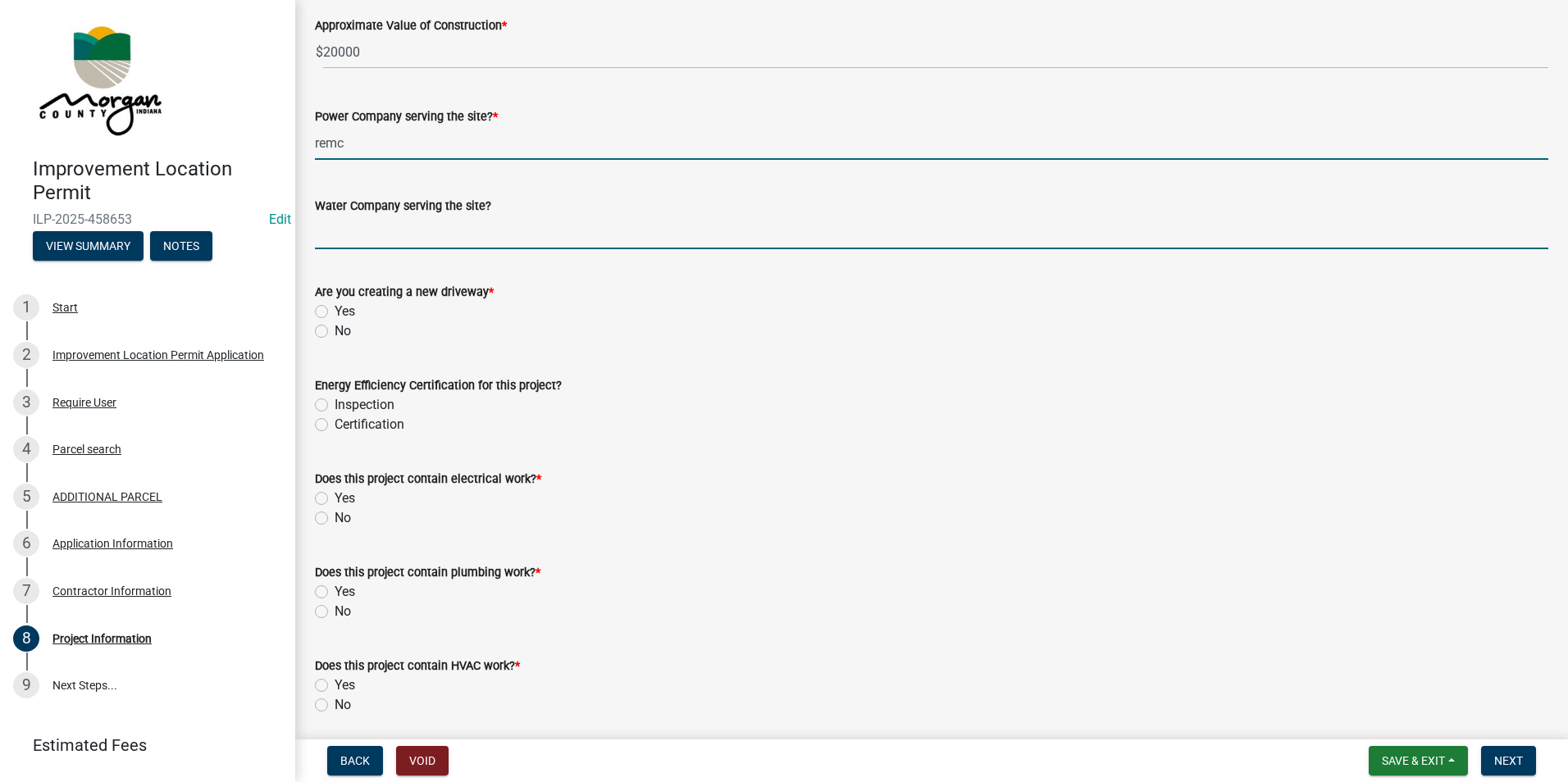
click at [358, 215] on input "Water Company serving the site?" at bounding box center [931, 232] width 1234 height 34
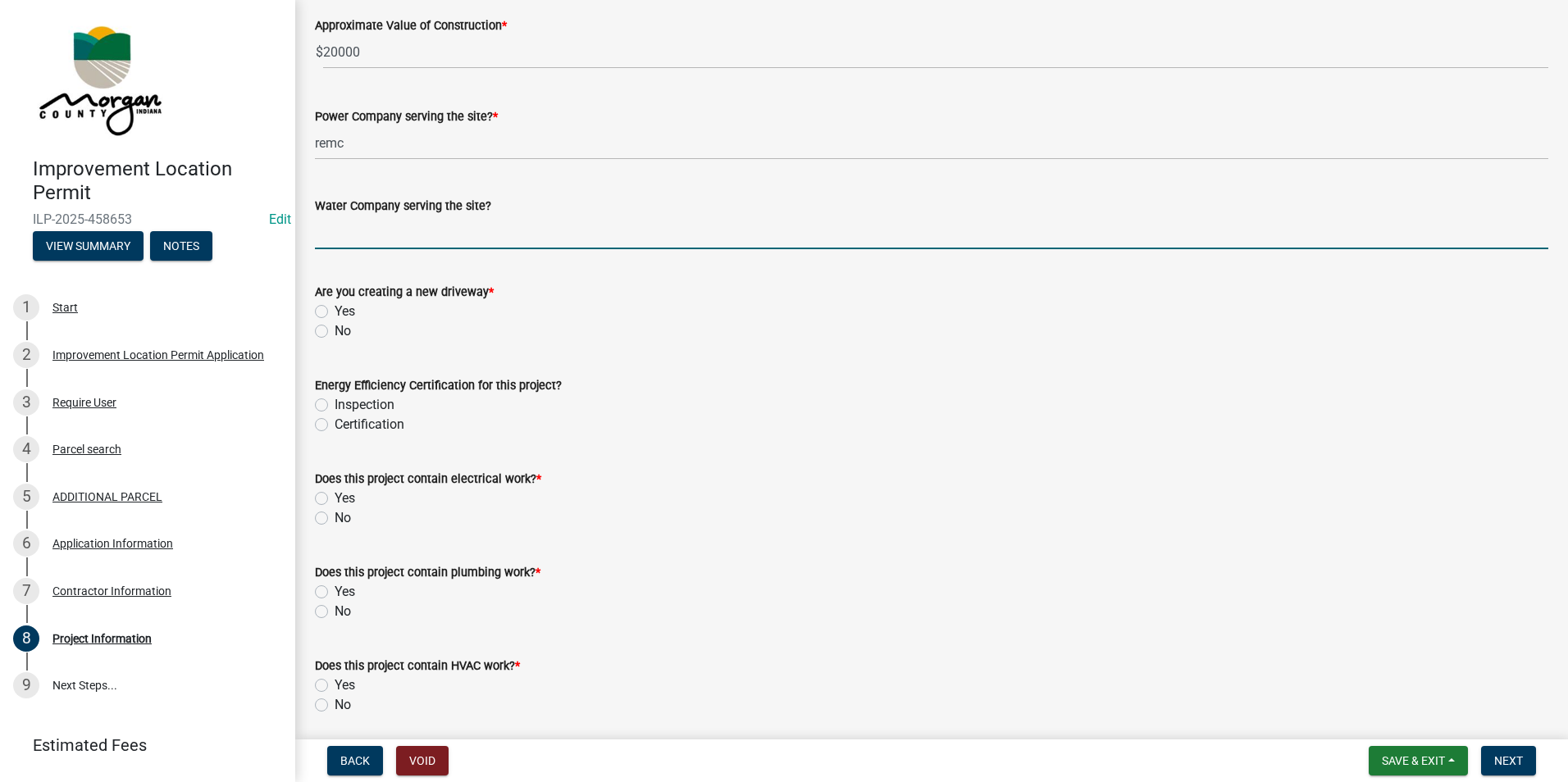
click at [349, 231] on input "Water Company serving the site?" at bounding box center [931, 232] width 1234 height 34
click at [323, 324] on div "No" at bounding box center [931, 331] width 1234 height 20
click at [347, 244] on input "wel" at bounding box center [931, 232] width 1234 height 34
type input "well"
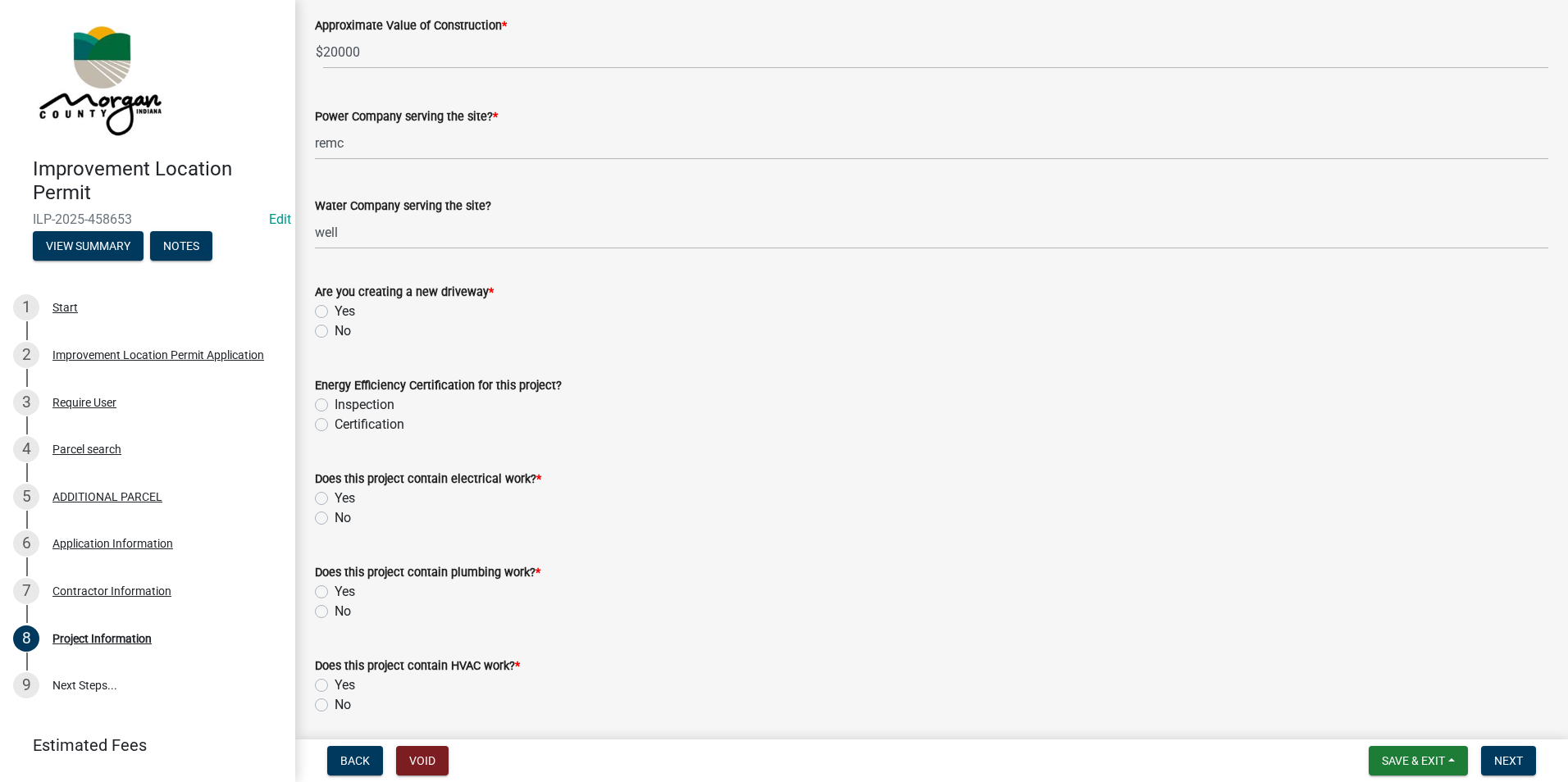
click at [335, 329] on label "No" at bounding box center [343, 331] width 16 height 20
click at [335, 329] on input "No" at bounding box center [340, 326] width 11 height 11
radio input "true"
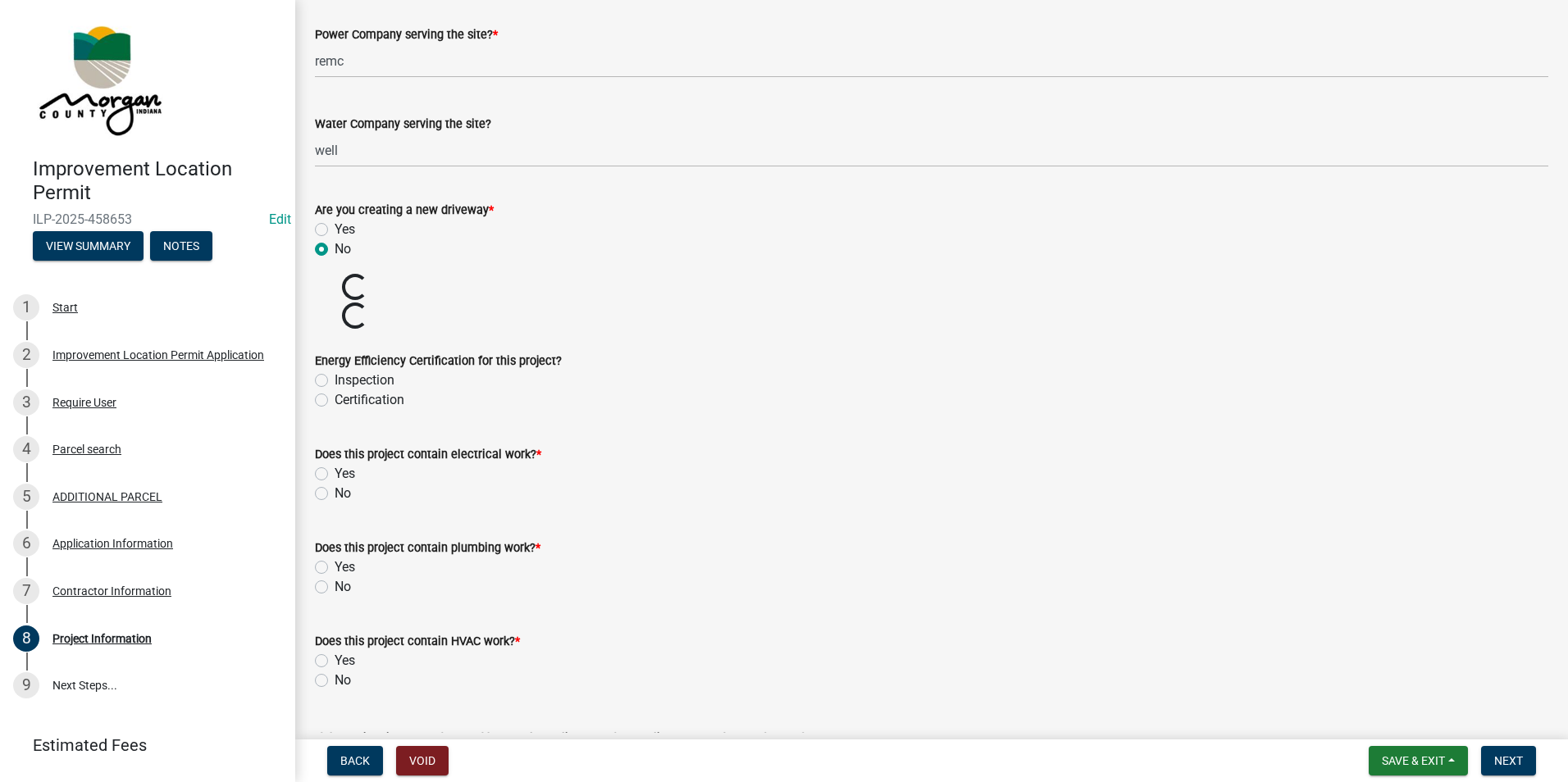
scroll to position [1886, 0]
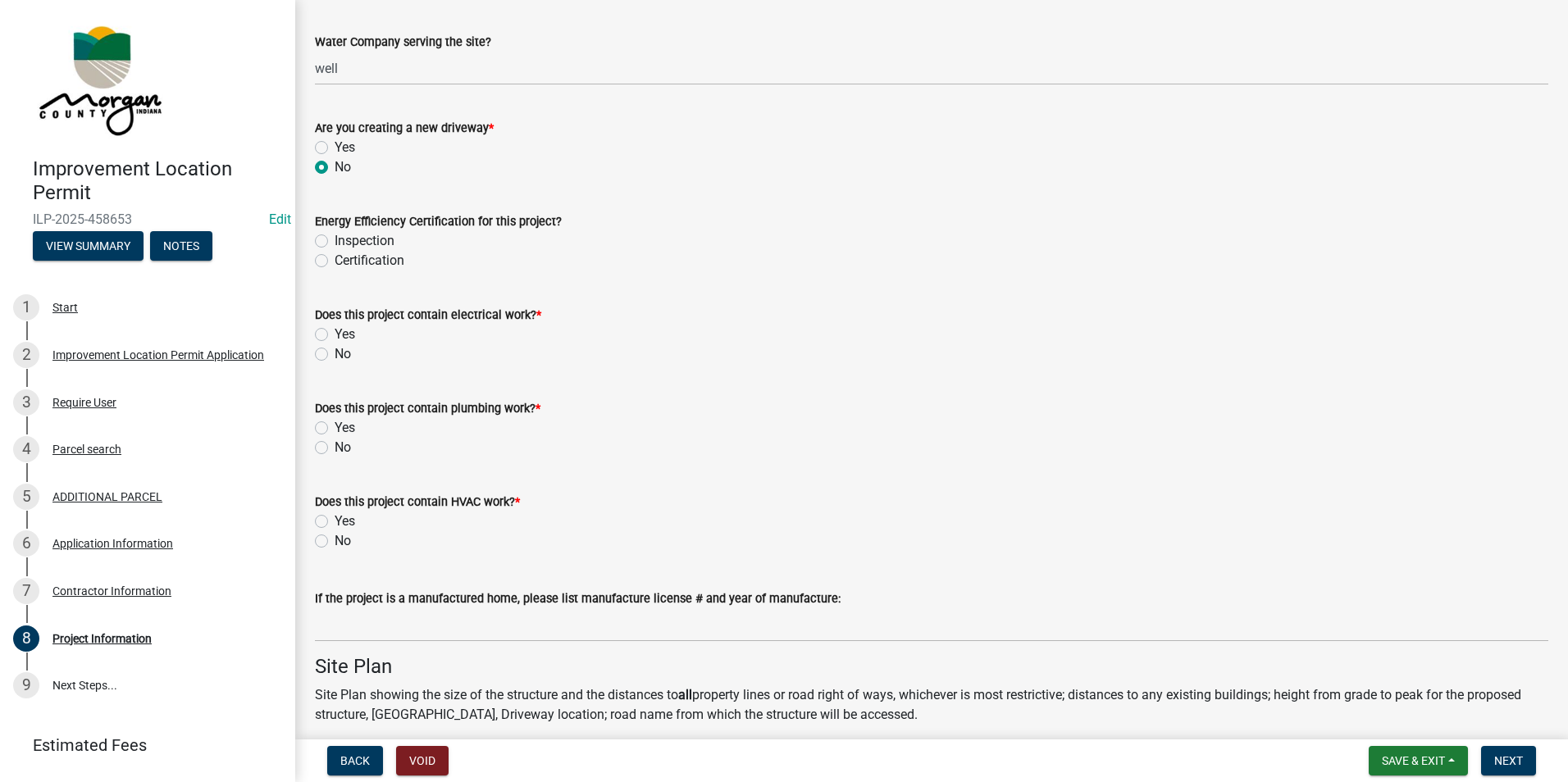
click at [335, 237] on label "Inspection" at bounding box center [365, 241] width 60 height 20
click at [335, 237] on input "Inspection" at bounding box center [340, 236] width 11 height 11
radio input "true"
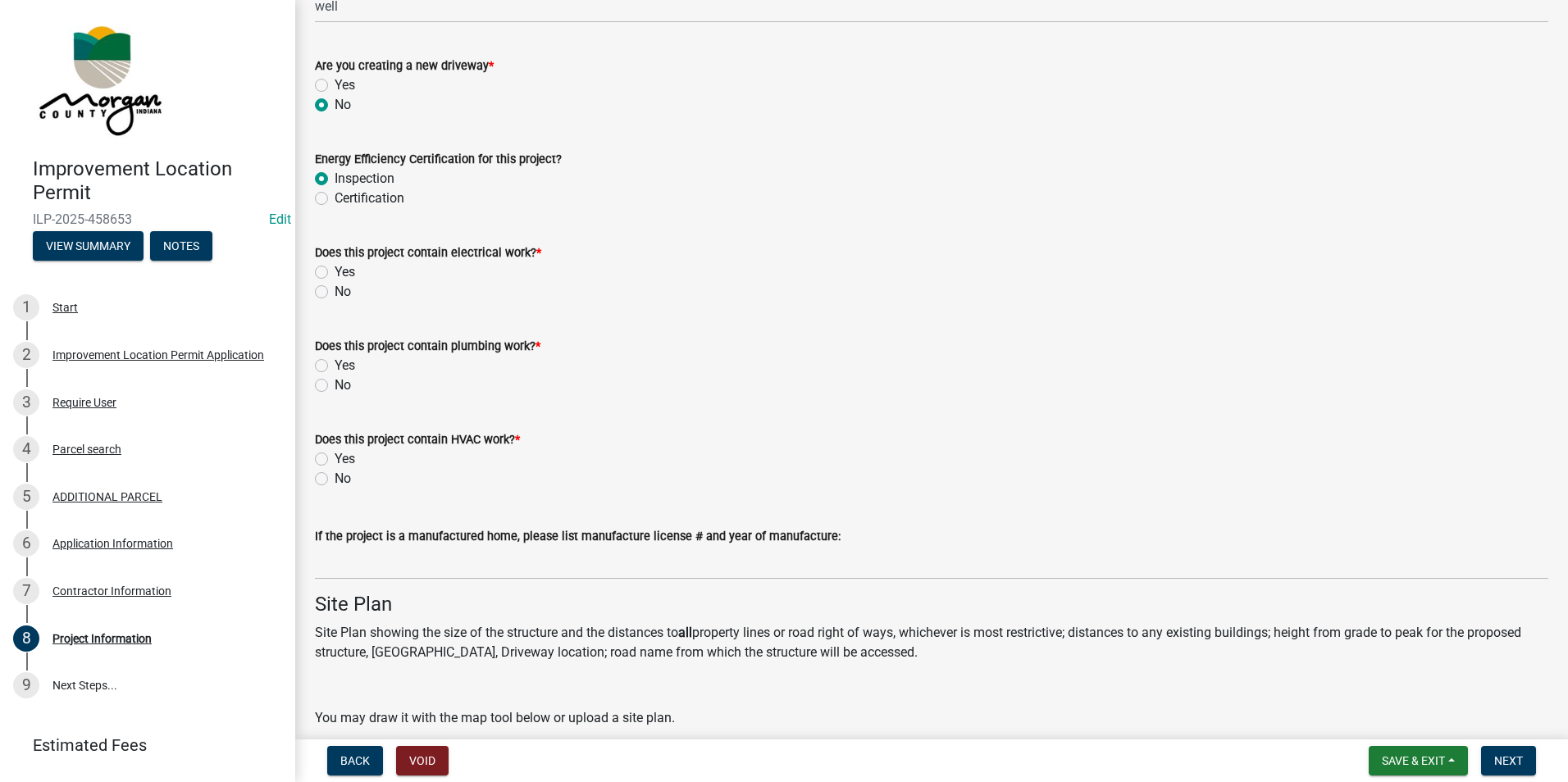
scroll to position [1968, 0]
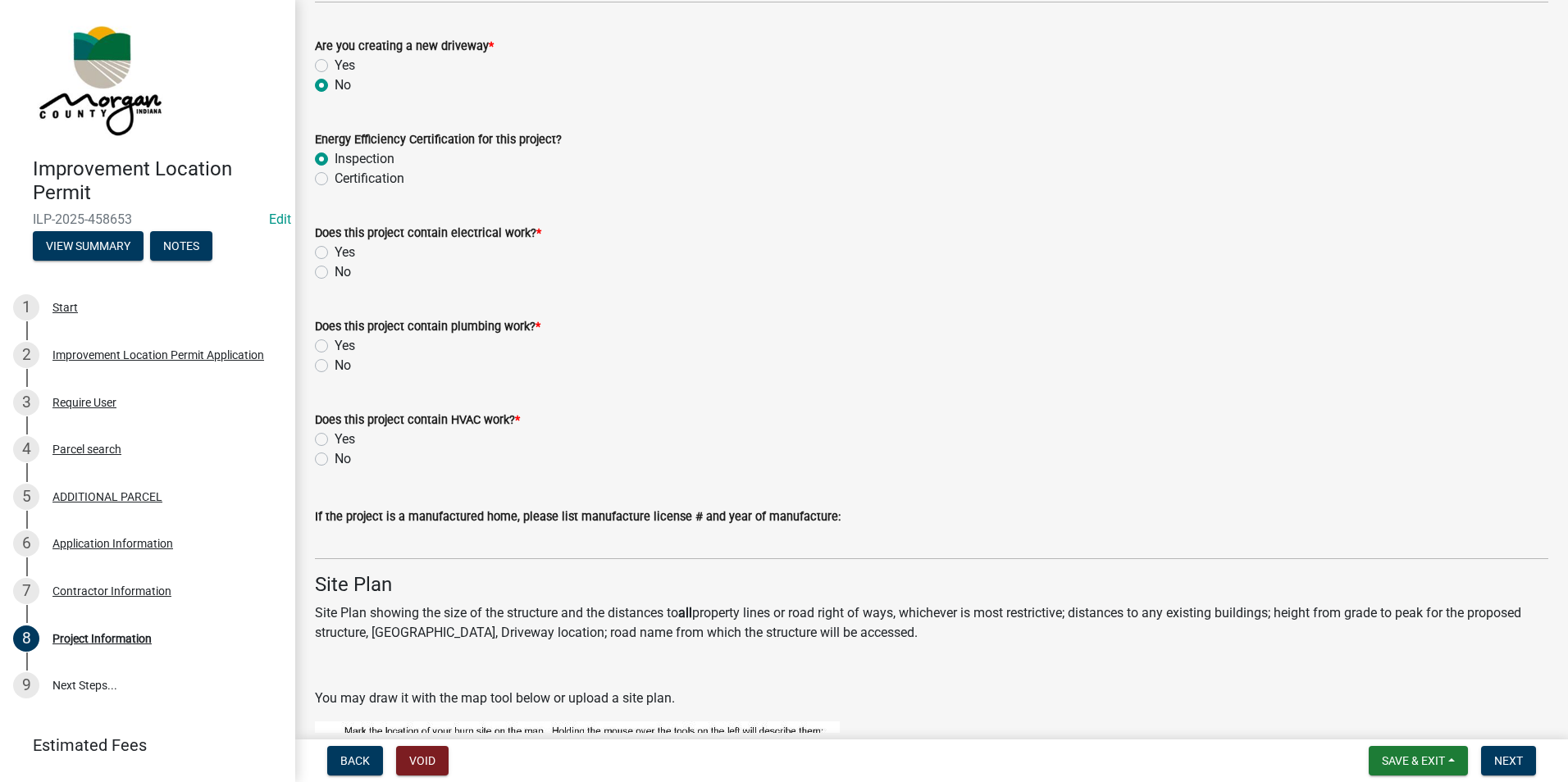
click at [335, 252] on label "Yes" at bounding box center [345, 253] width 20 height 20
click at [335, 252] on input "Yes" at bounding box center [340, 248] width 11 height 11
radio input "true"
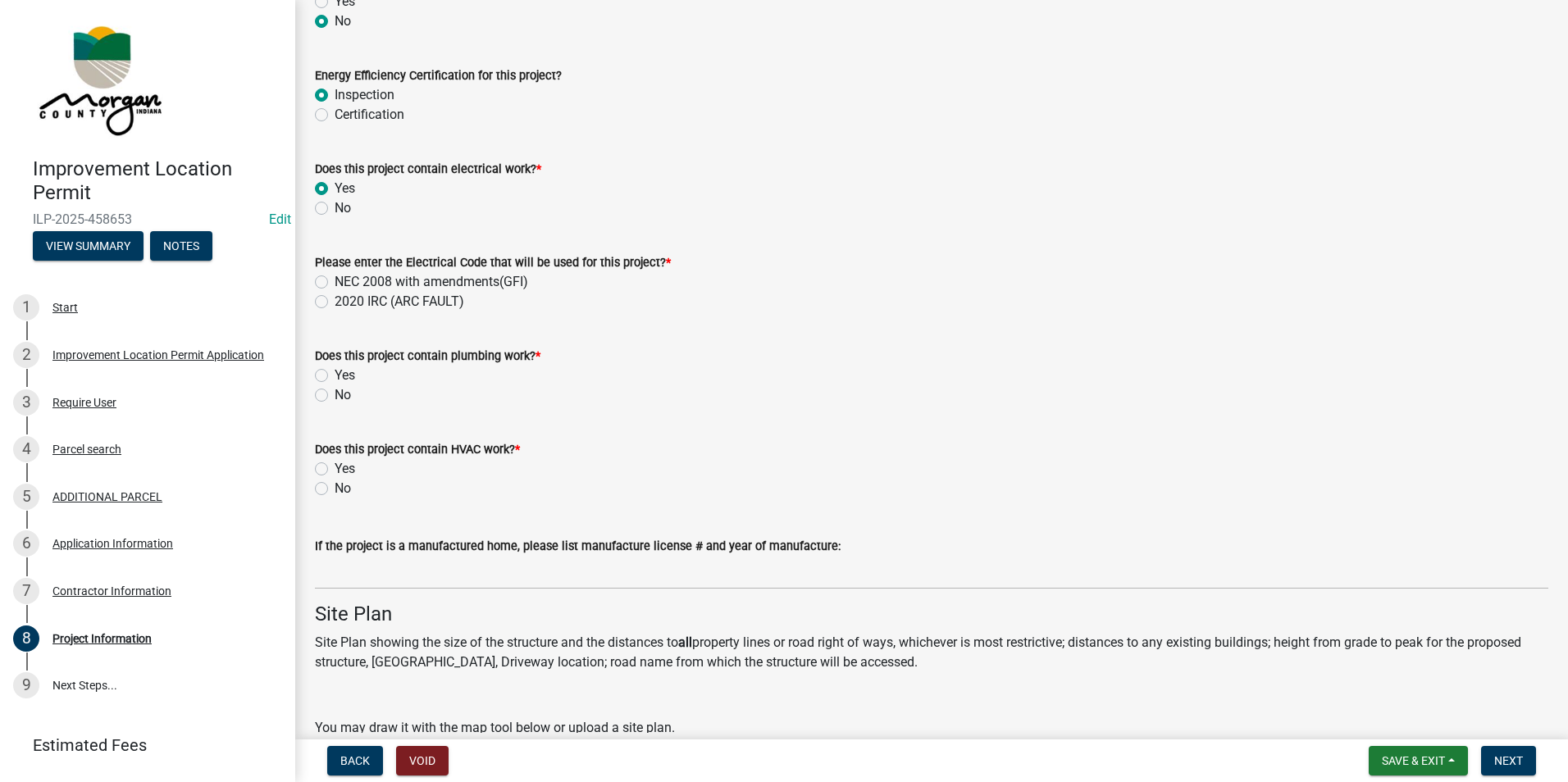
scroll to position [2050, 0]
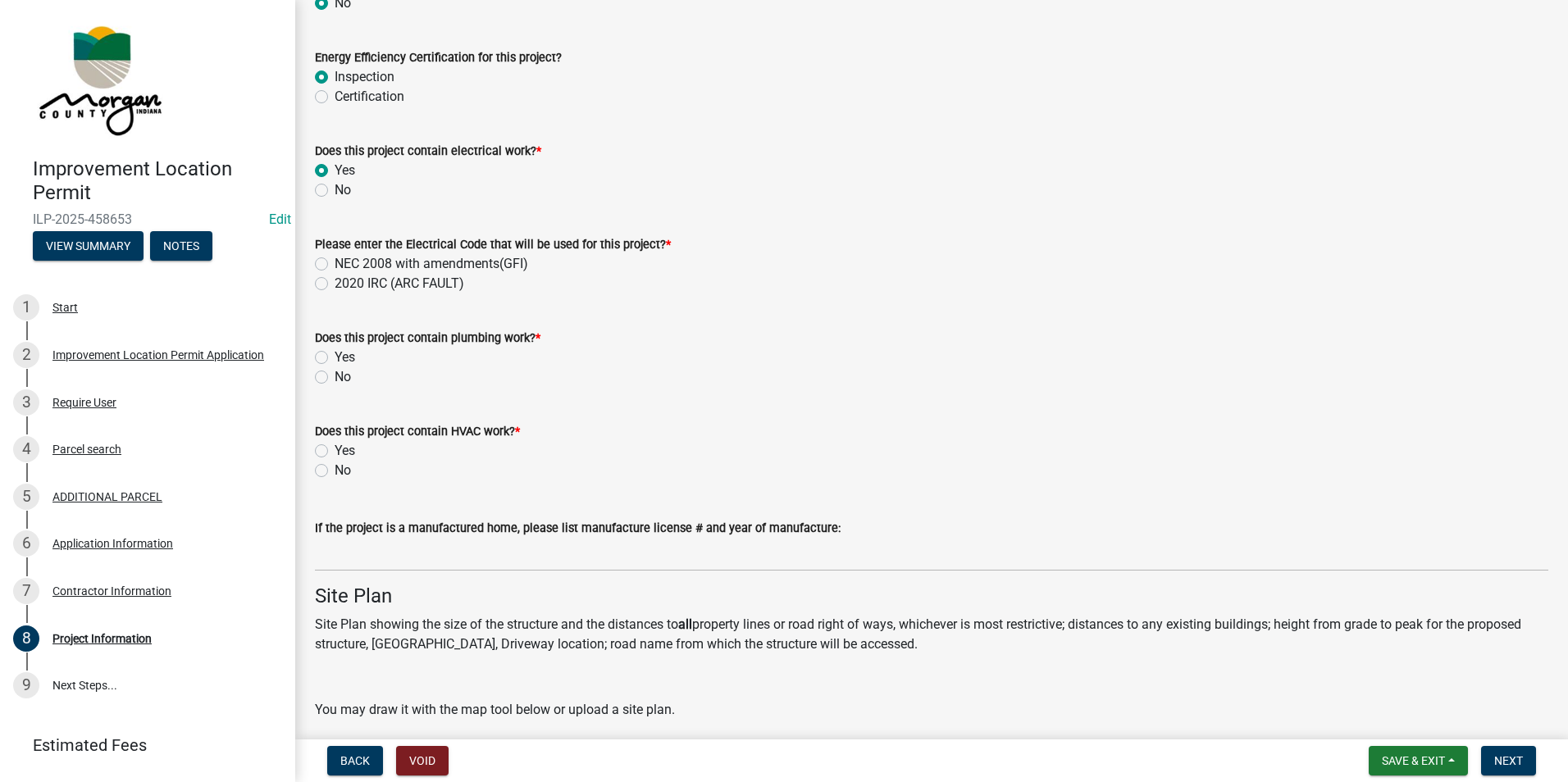
click at [335, 289] on label "2020 IRC (ARC FAULT)" at bounding box center [399, 283] width 129 height 20
click at [335, 284] on input "2020 IRC (ARC FAULT)" at bounding box center [340, 279] width 11 height 11
radio input "true"
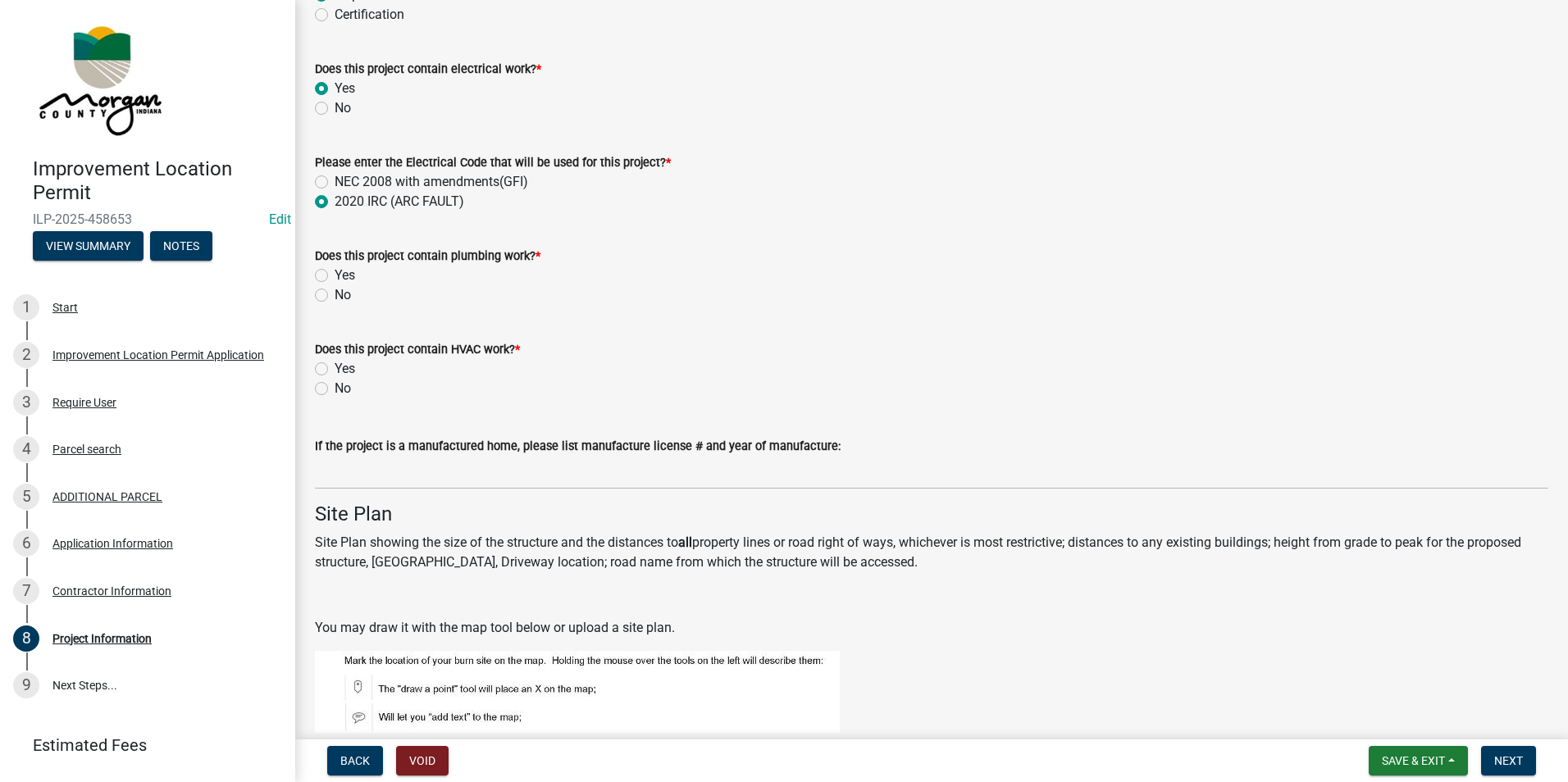
click at [335, 290] on label "No" at bounding box center [343, 295] width 16 height 20
click at [335, 290] on input "No" at bounding box center [340, 290] width 11 height 11
radio input "true"
click at [335, 389] on label "No" at bounding box center [343, 389] width 16 height 20
click at [335, 389] on input "No" at bounding box center [340, 384] width 11 height 11
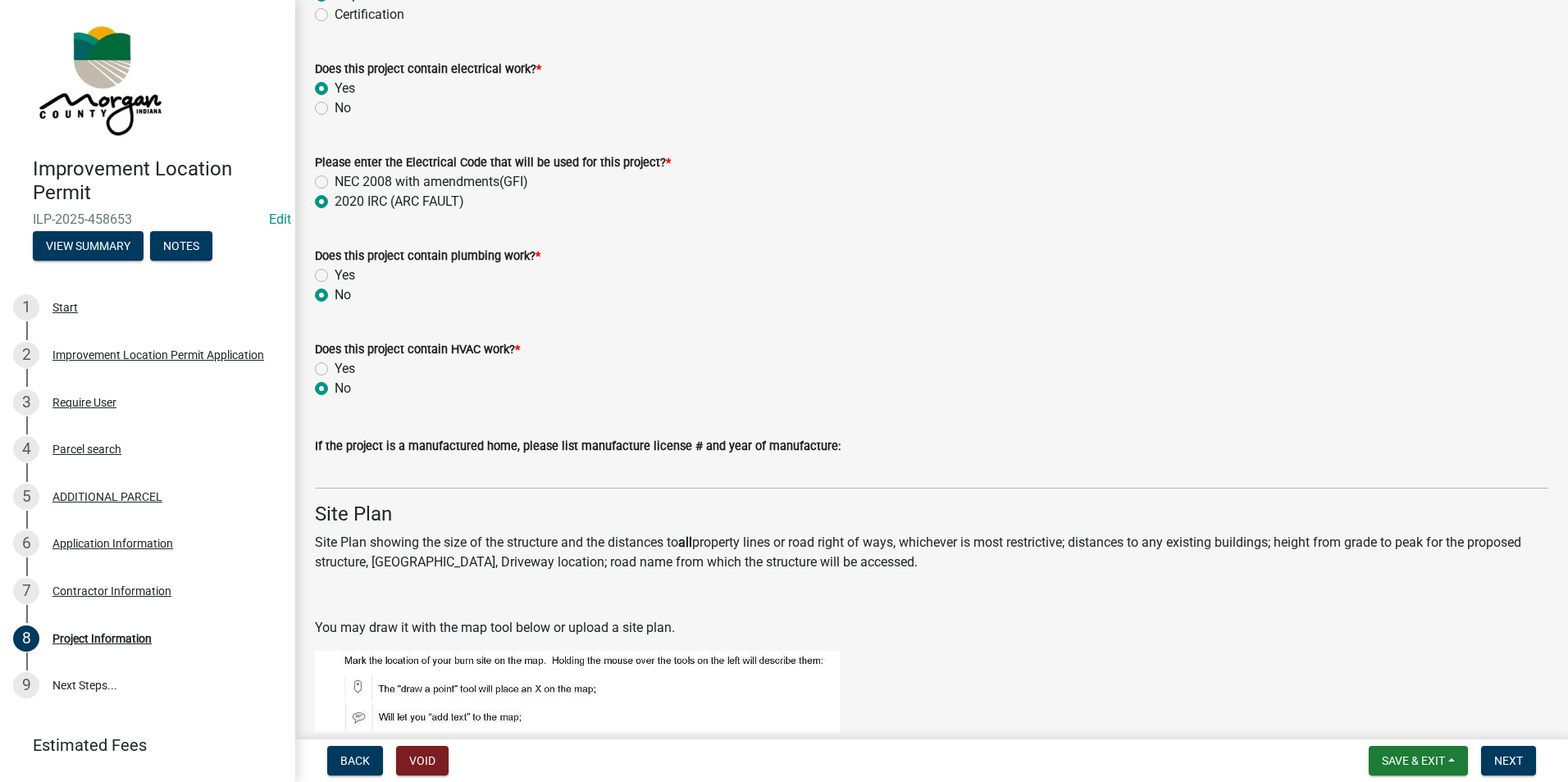
radio input "true"
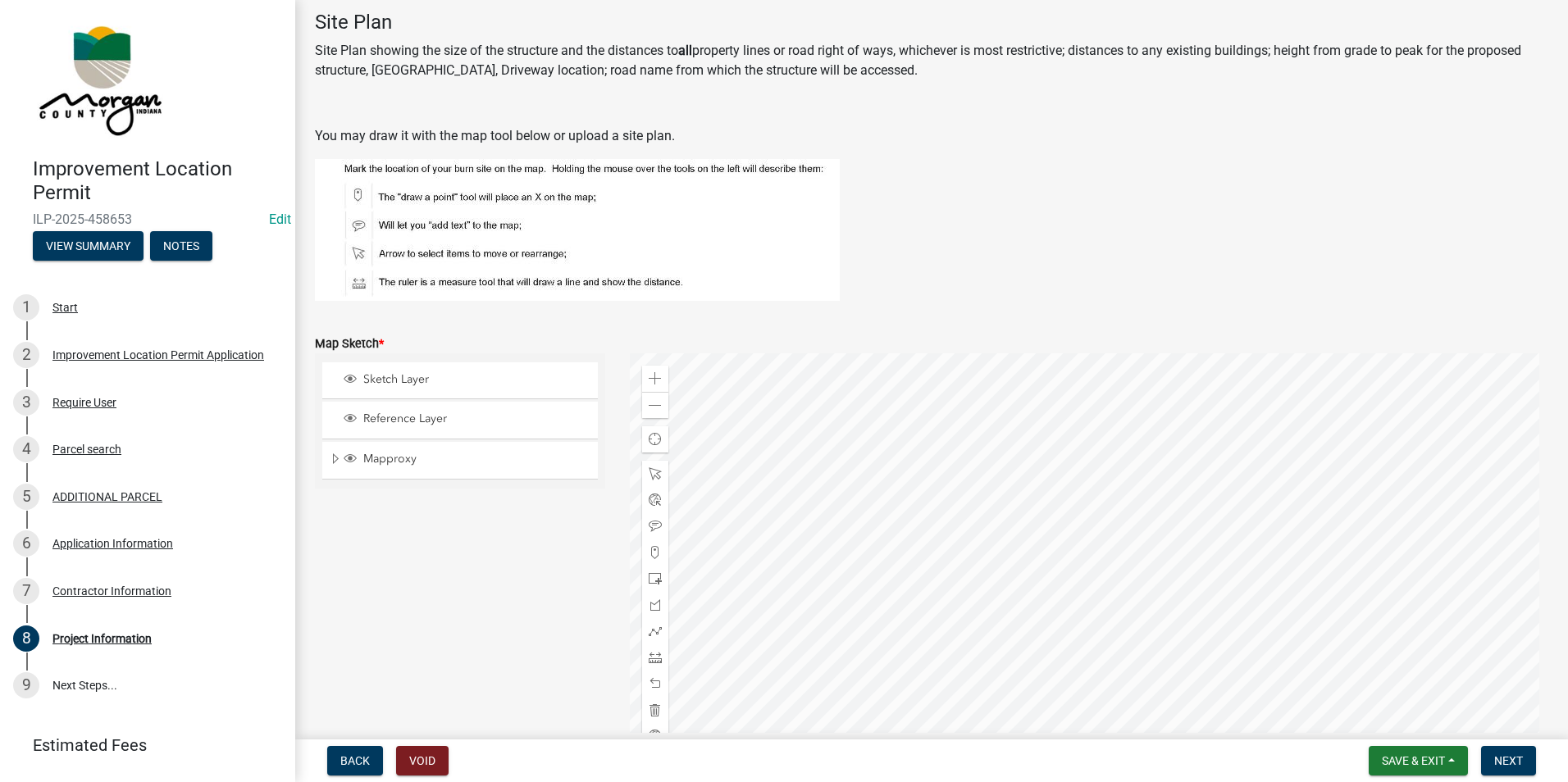
scroll to position [2706, 0]
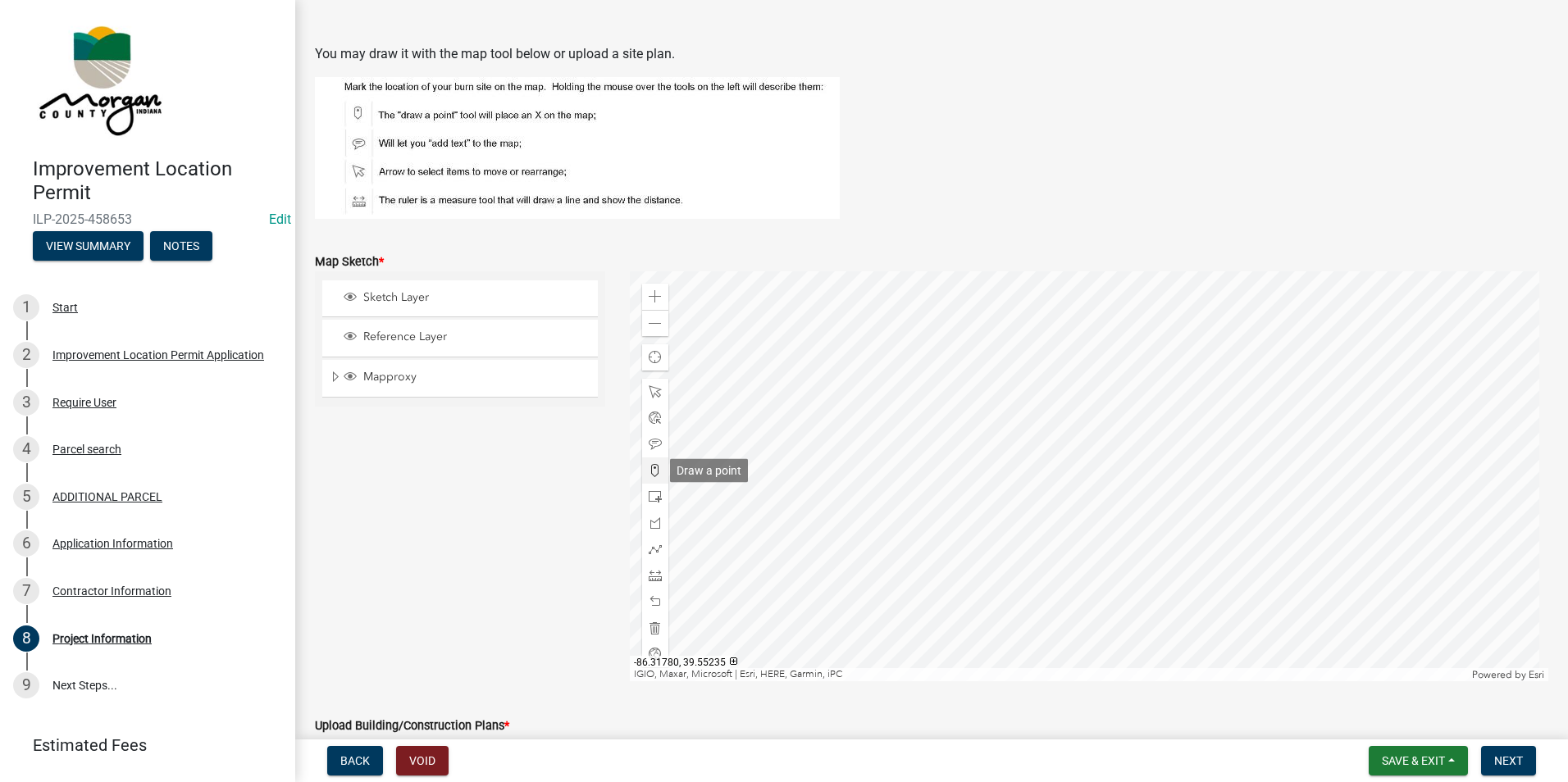
click at [650, 466] on span at bounding box center [656, 471] width 13 height 13
click at [651, 570] on span at bounding box center [656, 576] width 13 height 13
click at [652, 295] on span at bounding box center [656, 297] width 13 height 13
click at [1205, 354] on div at bounding box center [1089, 477] width 919 height 410
click at [1204, 297] on div at bounding box center [1089, 477] width 919 height 410
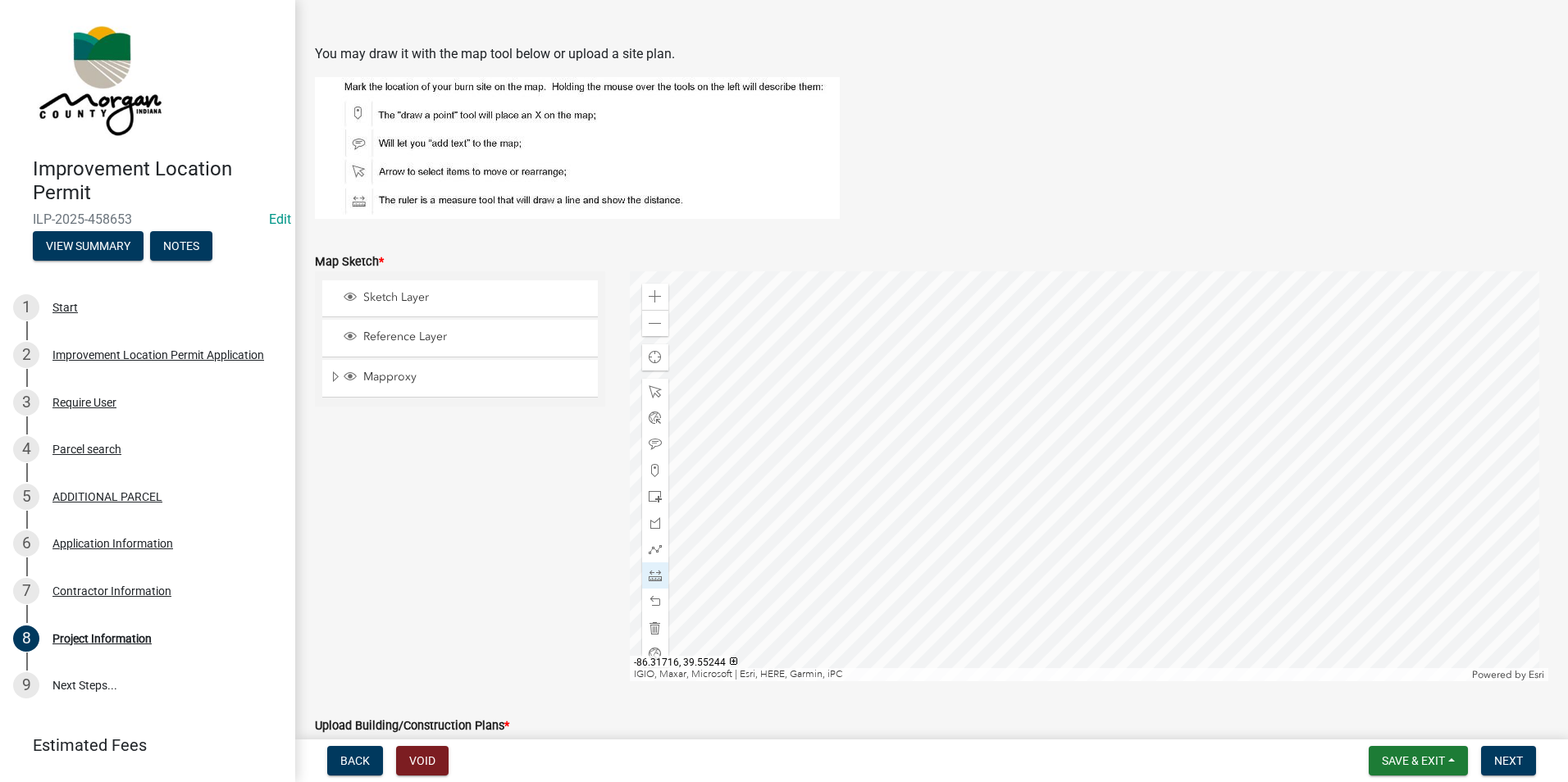
click at [1099, 296] on div at bounding box center [1089, 477] width 919 height 410
click at [1099, 345] on div at bounding box center [1089, 477] width 919 height 410
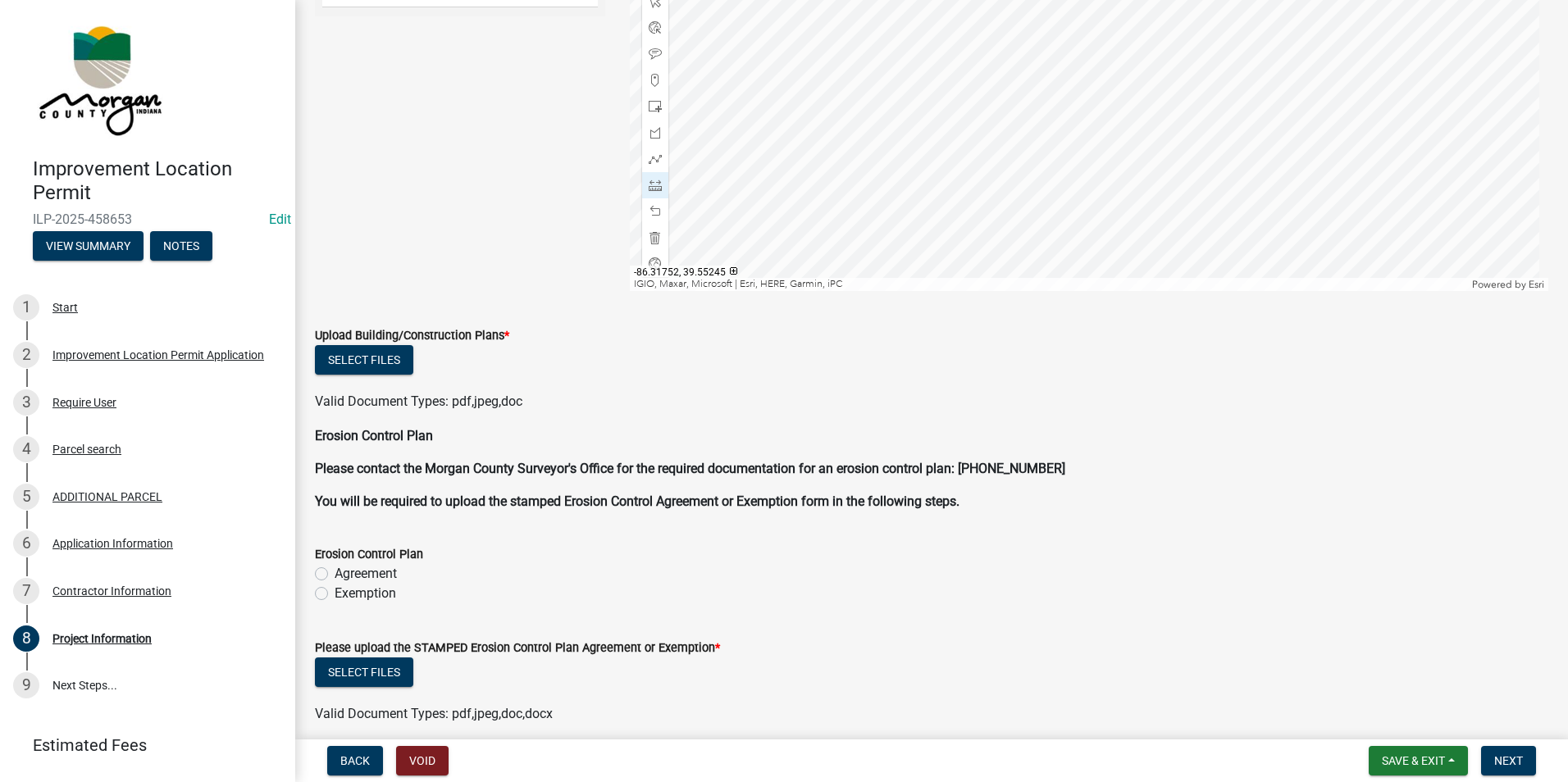
scroll to position [3117, 0]
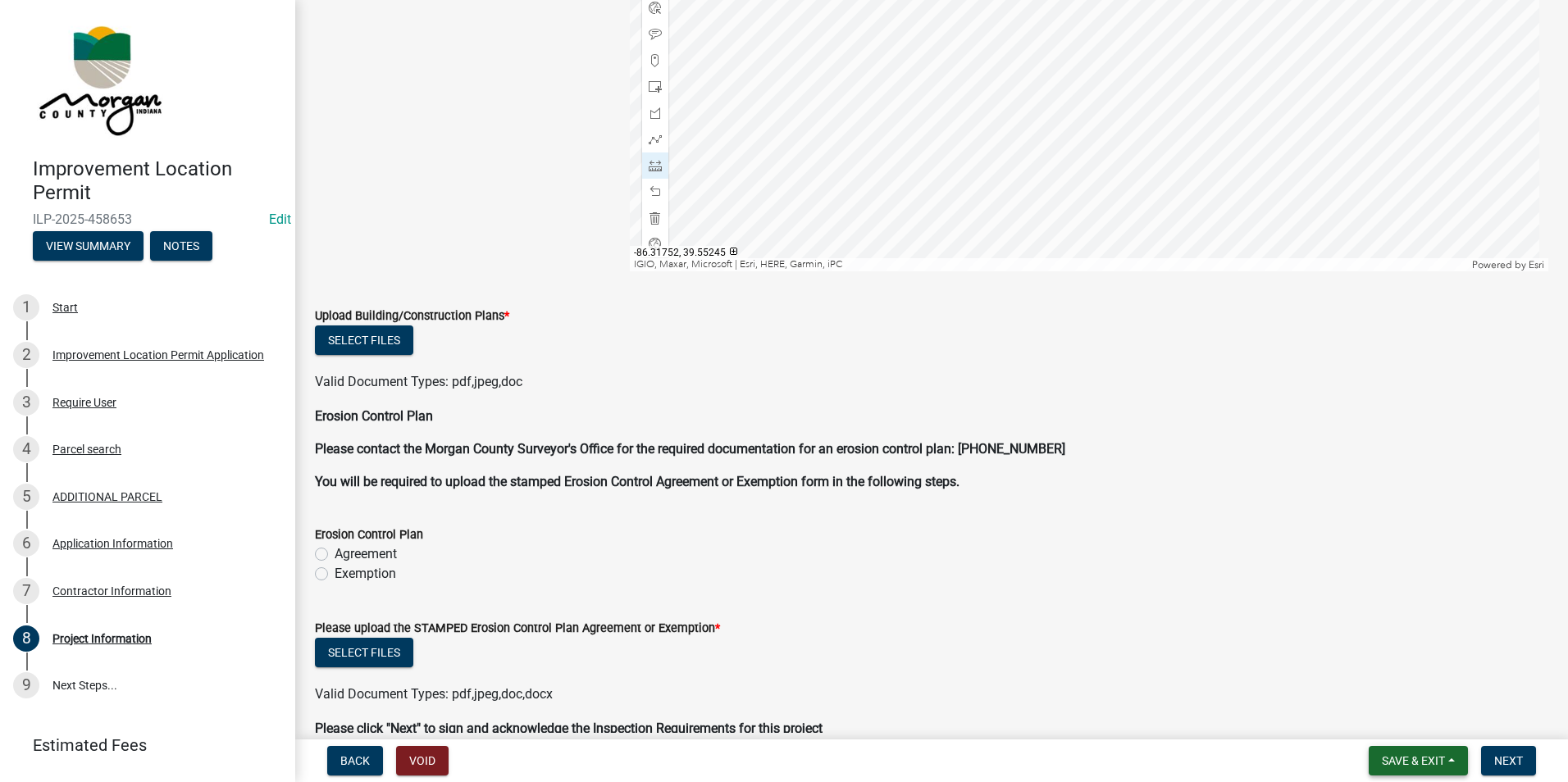
click at [1431, 767] on span "Save & Exit" at bounding box center [1414, 761] width 63 height 13
click at [1376, 678] on button "Save" at bounding box center [1401, 679] width 131 height 39
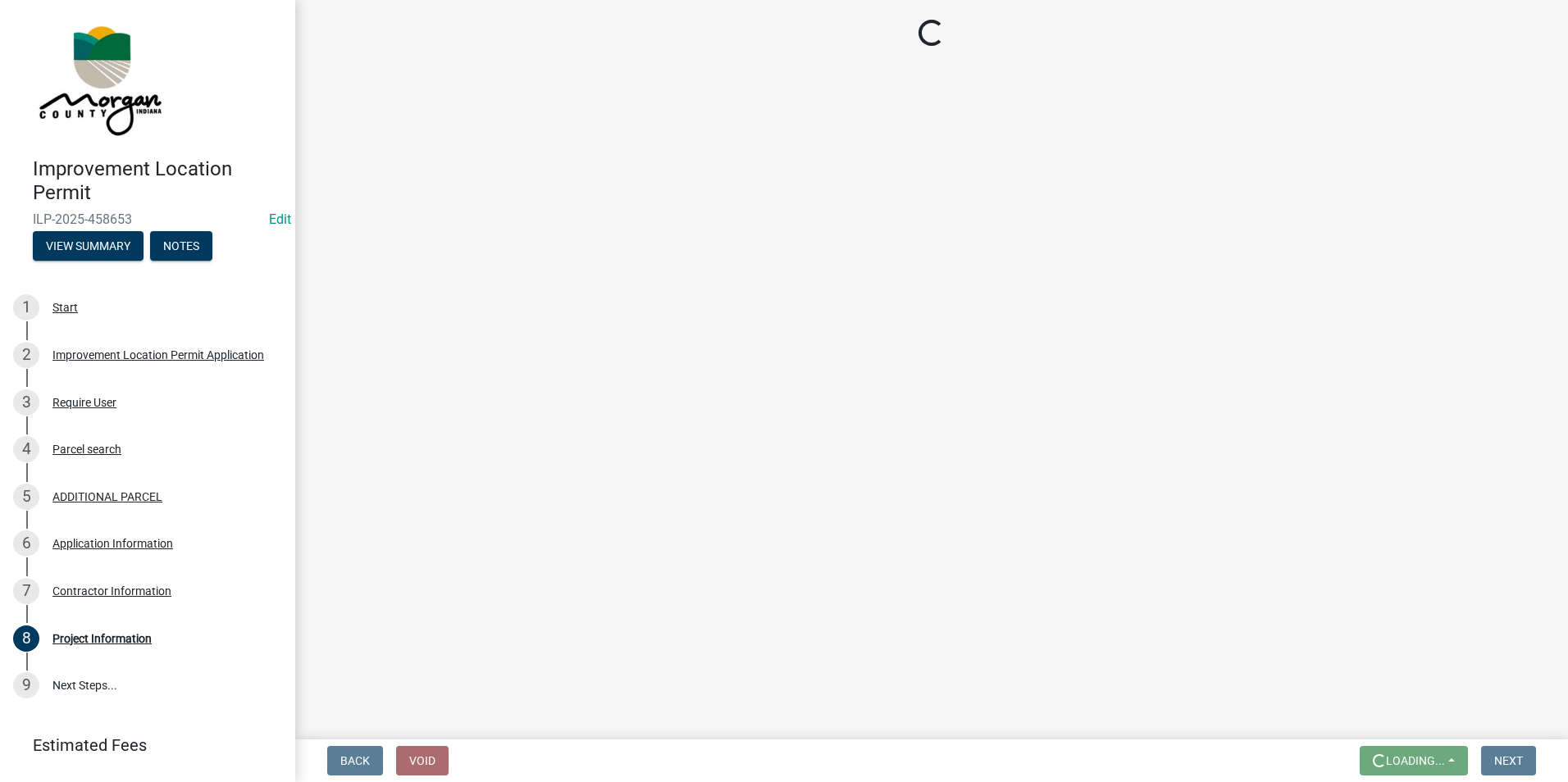
scroll to position [0, 0]
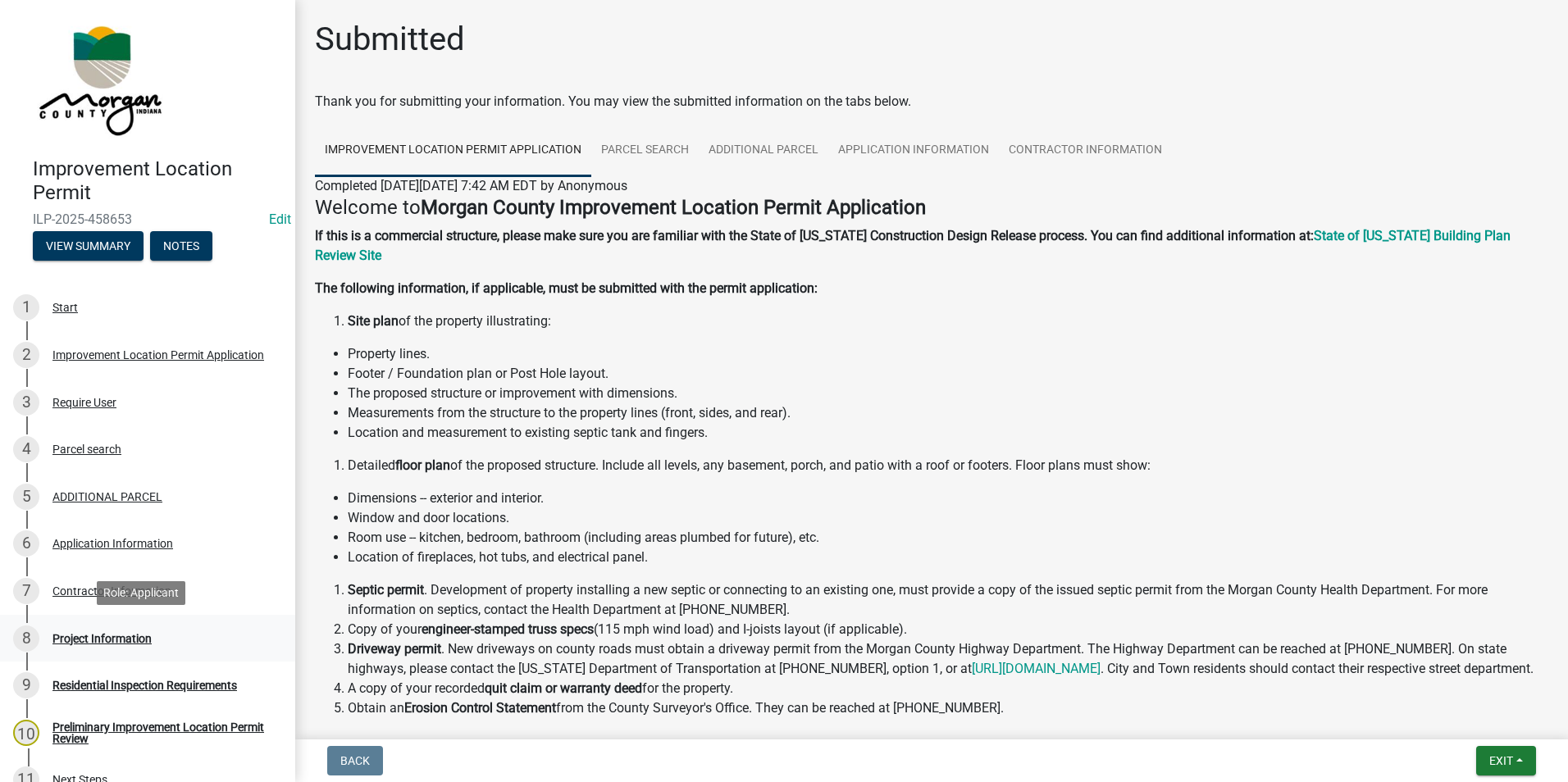
click at [95, 638] on div "Project Information" at bounding box center [102, 638] width 100 height 11
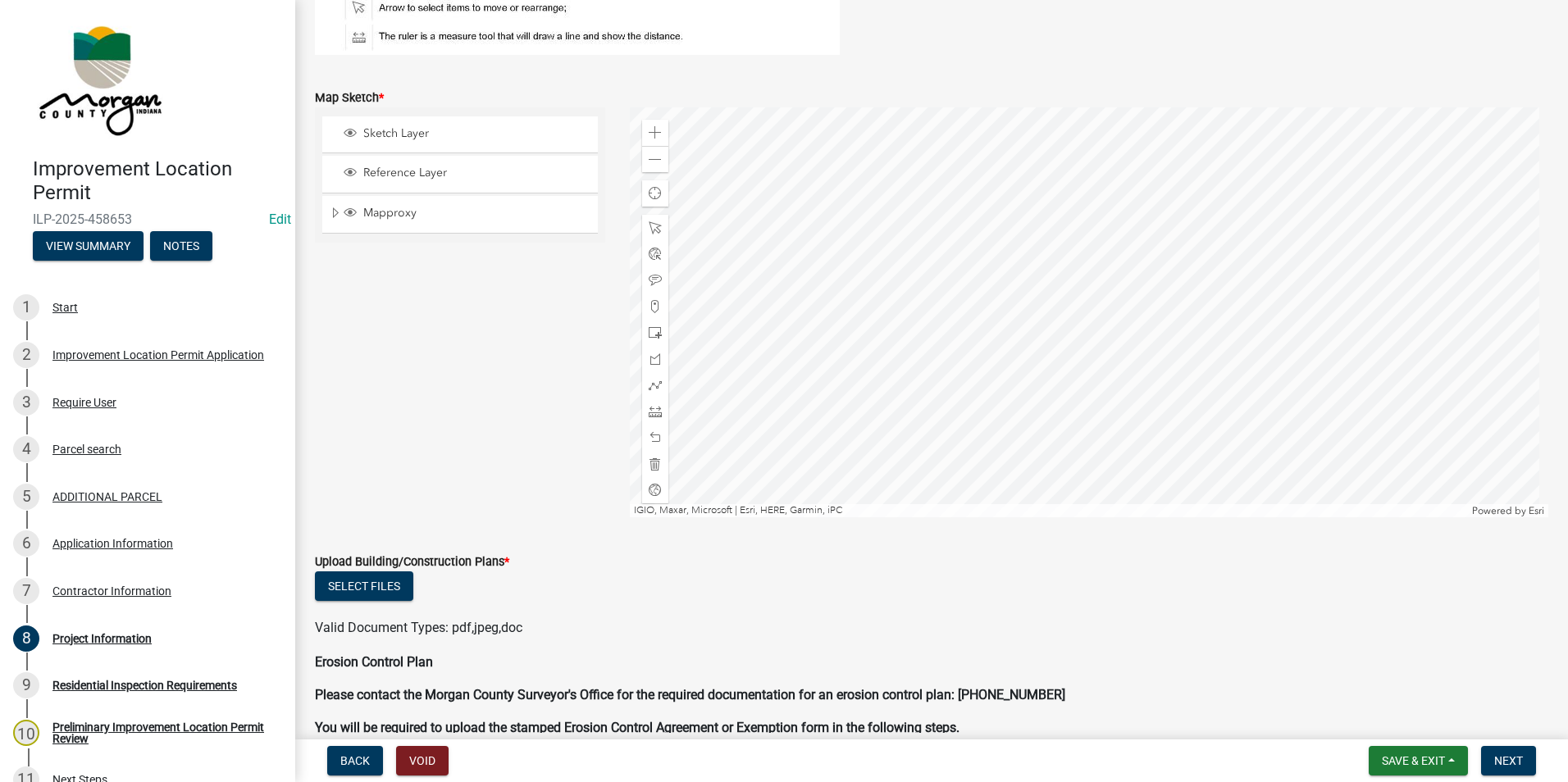
scroll to position [2952, 0]
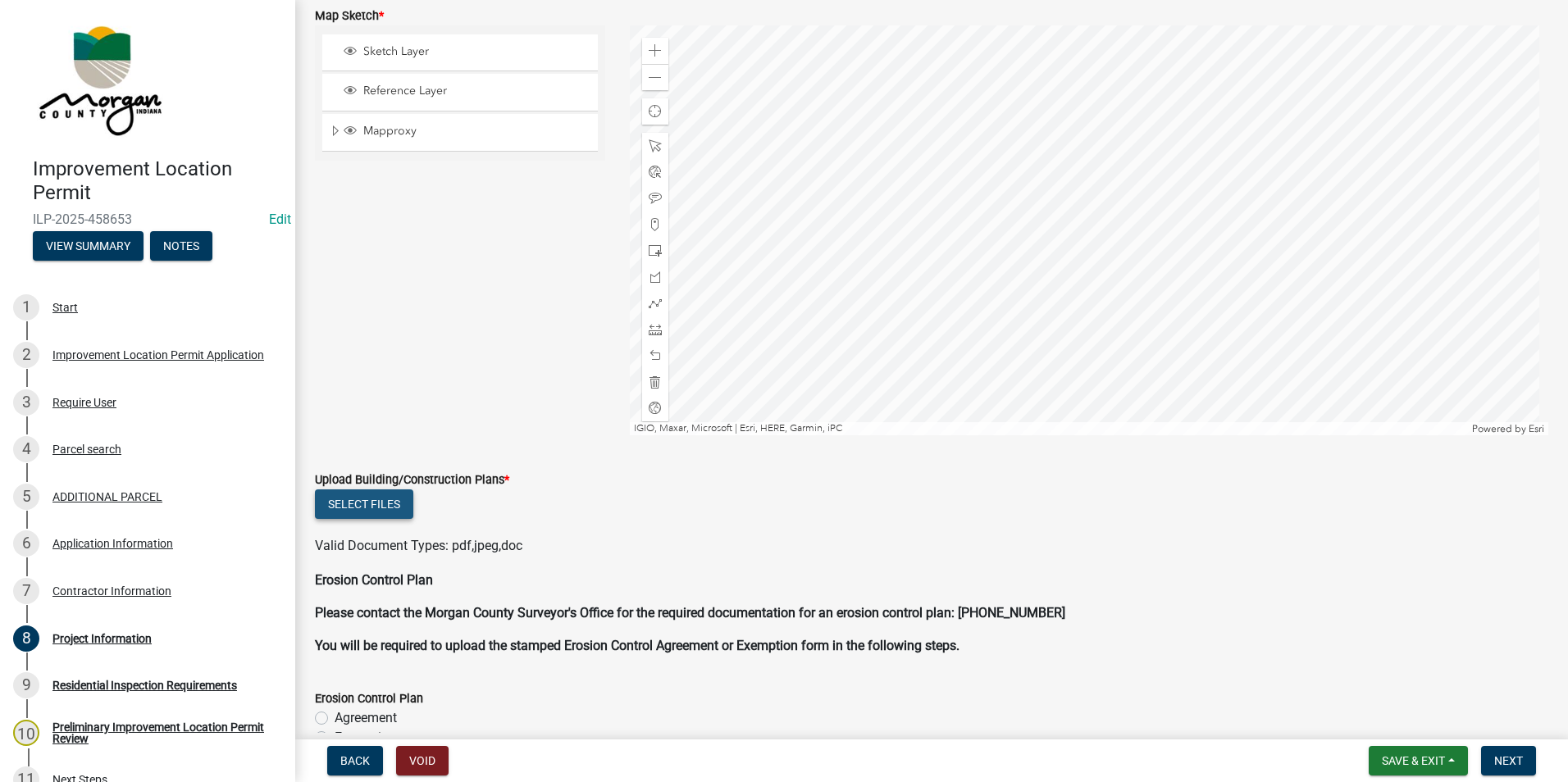
click at [380, 497] on button "Select files" at bounding box center [364, 503] width 99 height 30
click at [1436, 760] on span "Save & Exit" at bounding box center [1414, 761] width 63 height 13
click at [1411, 727] on button "Save & Exit" at bounding box center [1401, 718] width 131 height 39
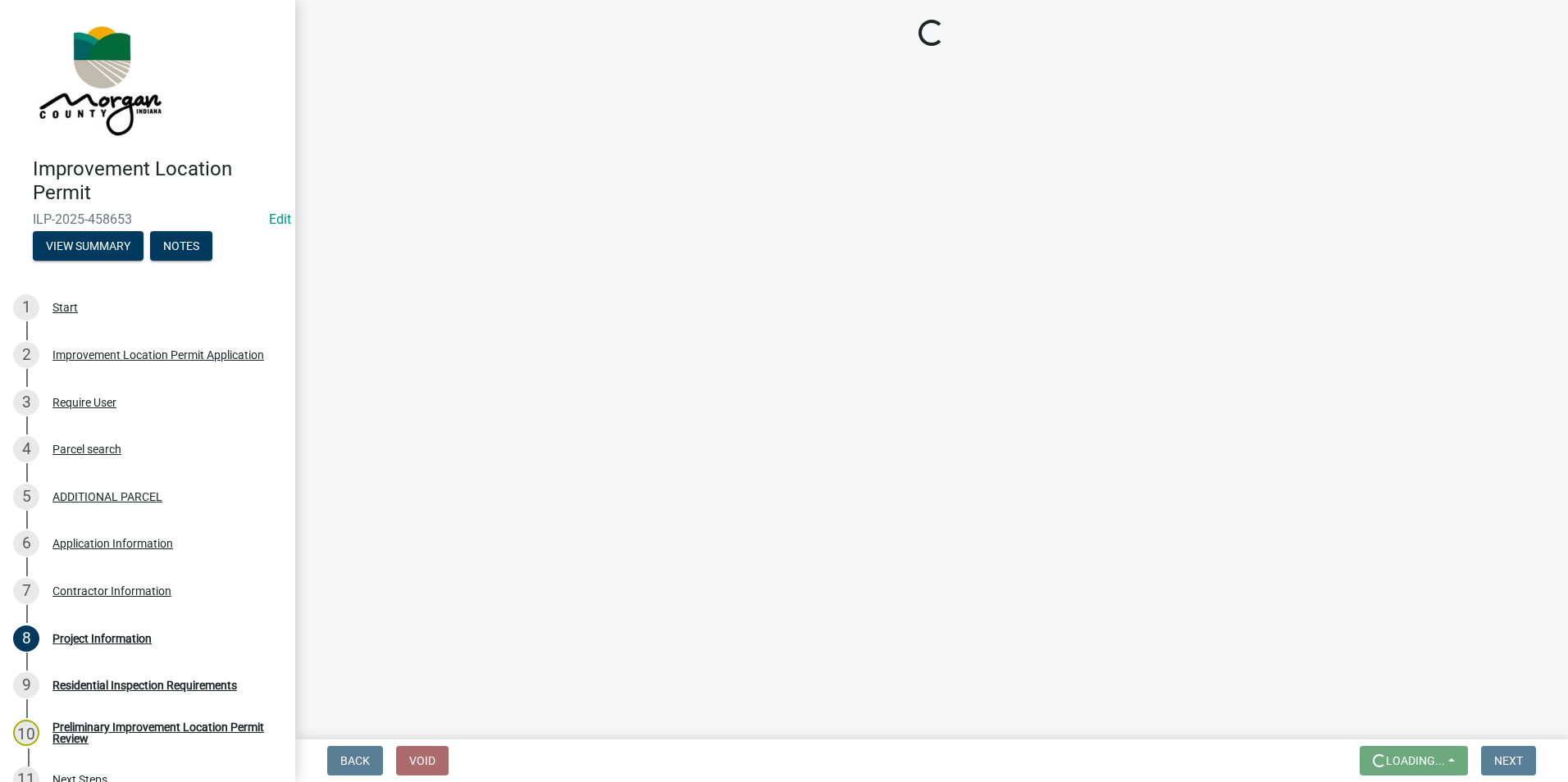
scroll to position [0, 0]
